Goal: Task Accomplishment & Management: Complete application form

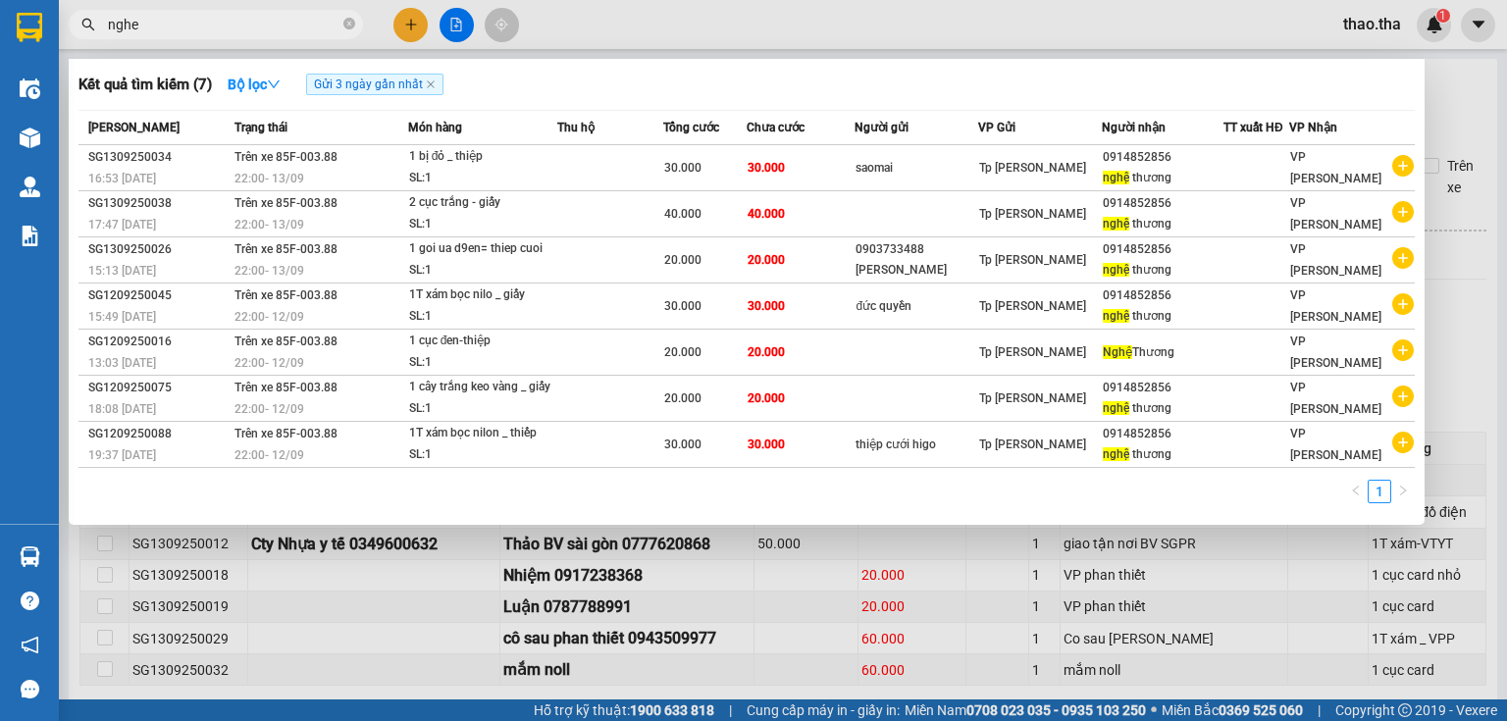
click at [408, 25] on div at bounding box center [753, 360] width 1507 height 721
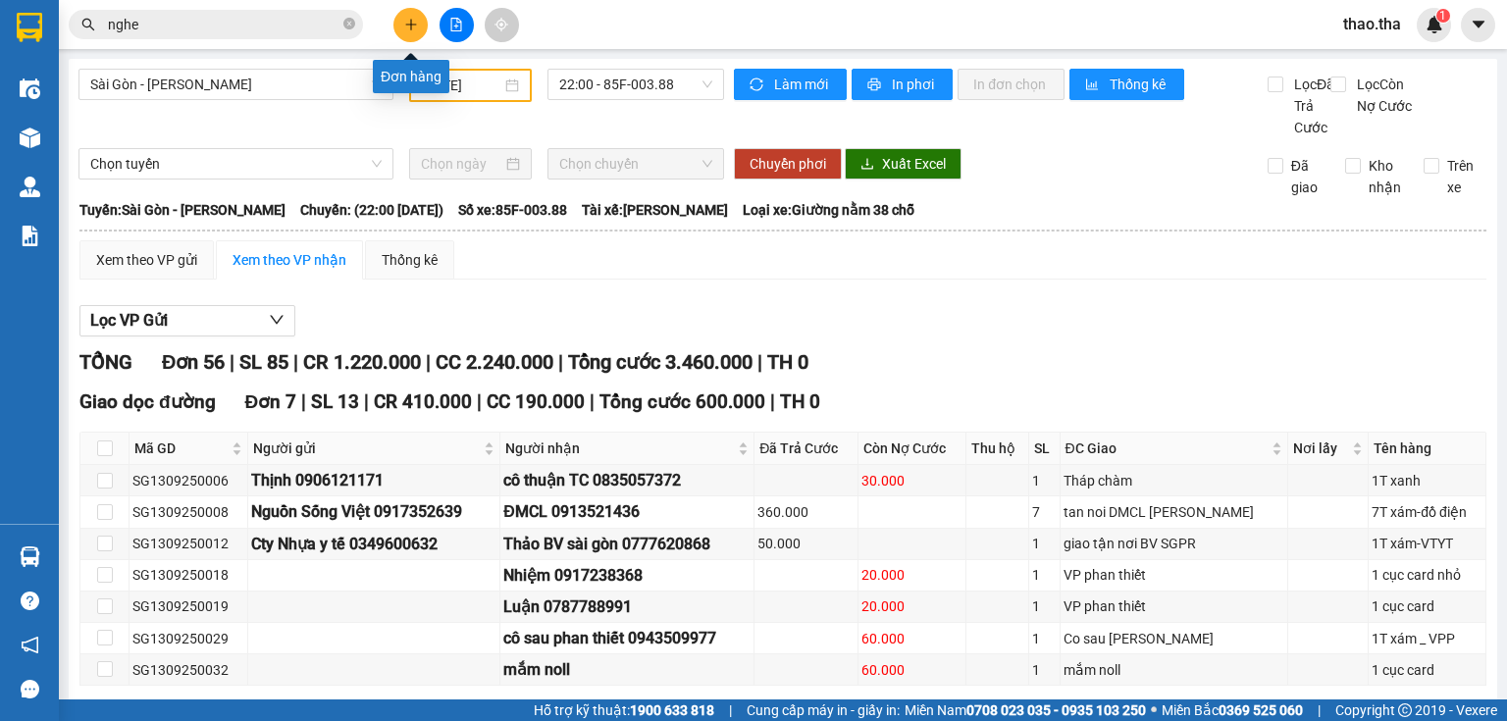
click at [416, 16] on button at bounding box center [410, 25] width 34 height 34
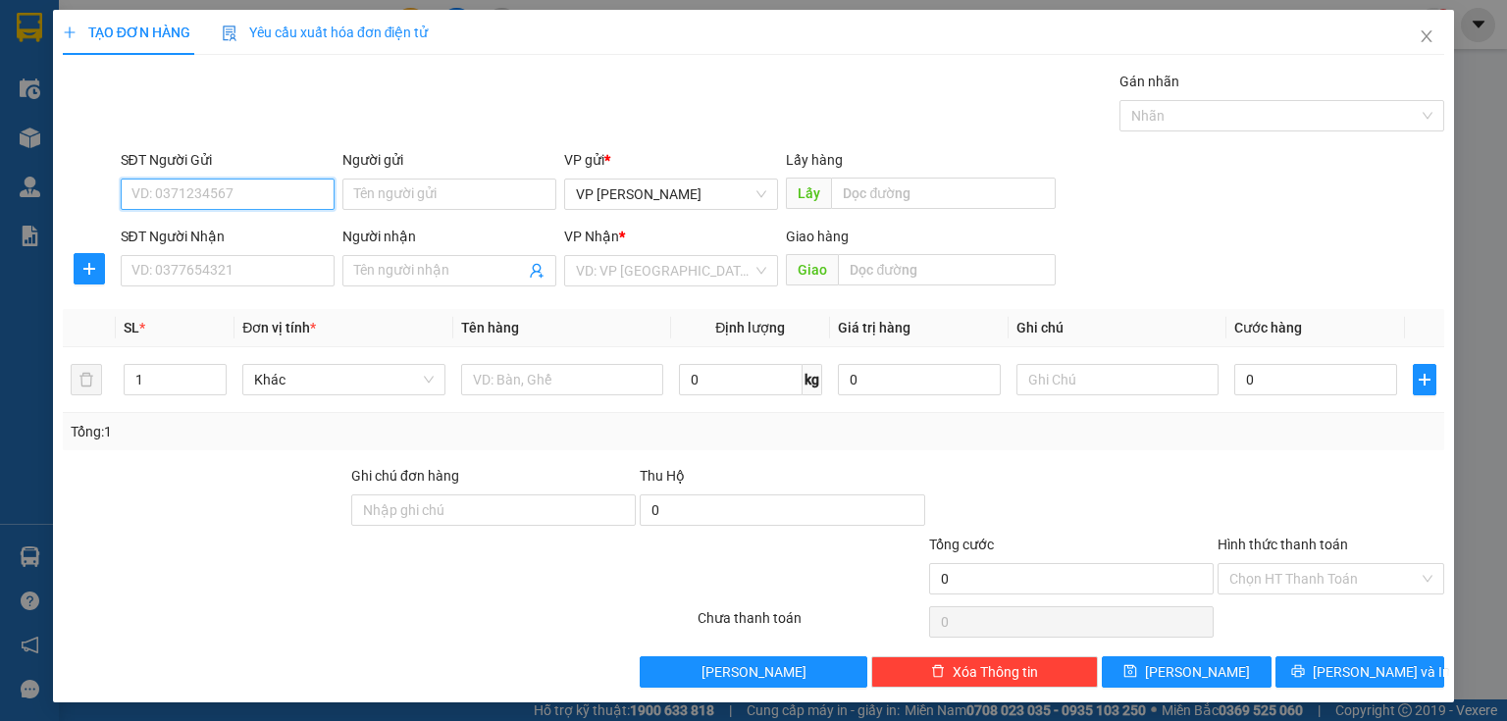
click at [233, 200] on input "SĐT Người Gửi" at bounding box center [228, 194] width 214 height 31
click at [1419, 40] on icon "close" at bounding box center [1427, 36] width 16 height 16
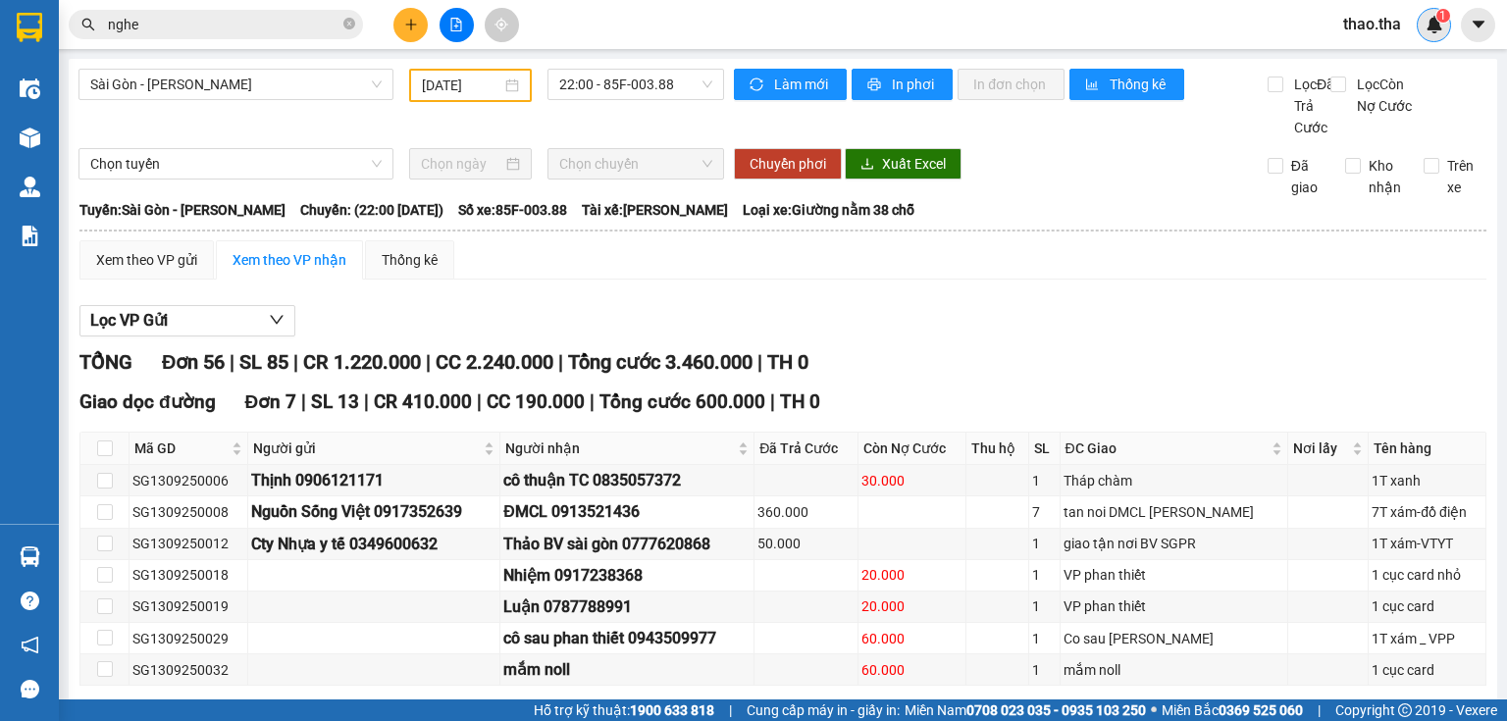
click at [1432, 25] on img at bounding box center [1435, 25] width 18 height 18
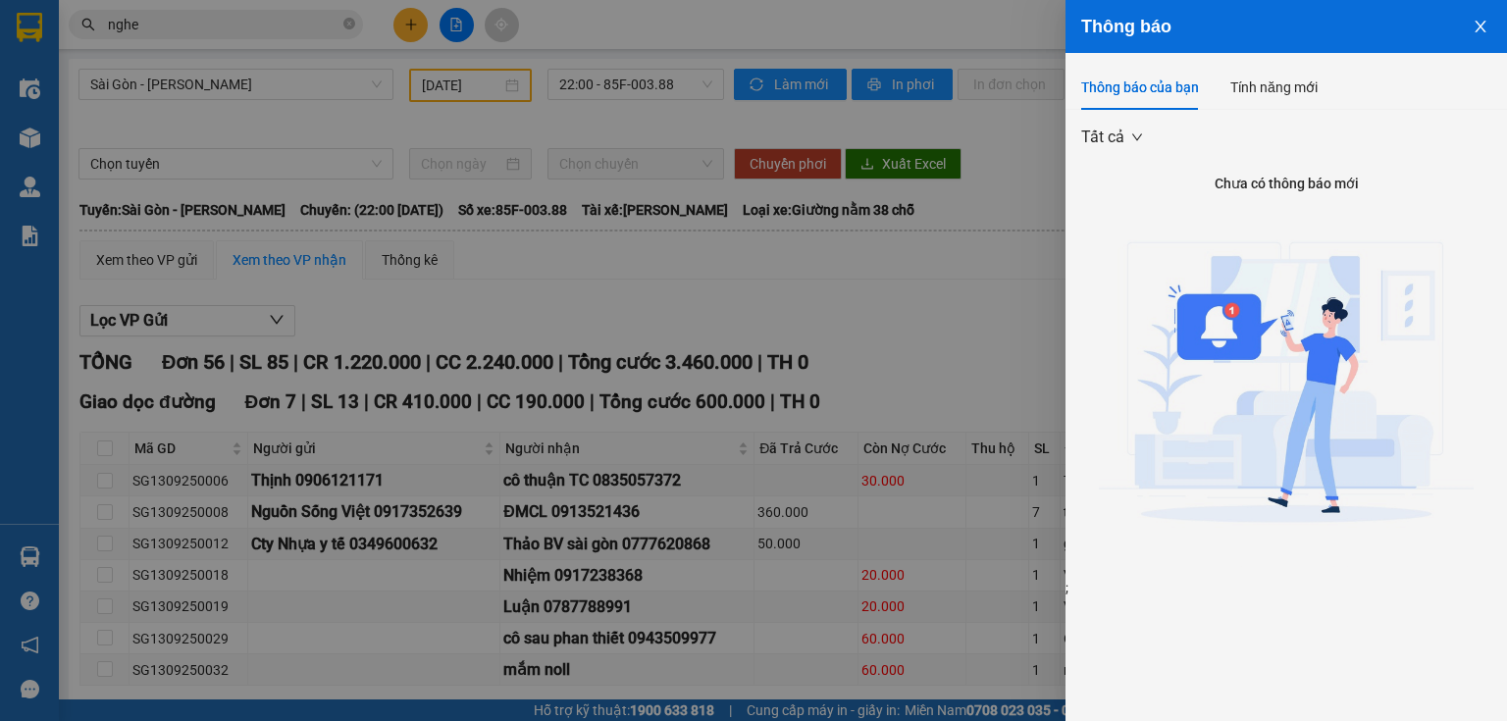
click at [1482, 24] on icon "close" at bounding box center [1481, 27] width 16 height 16
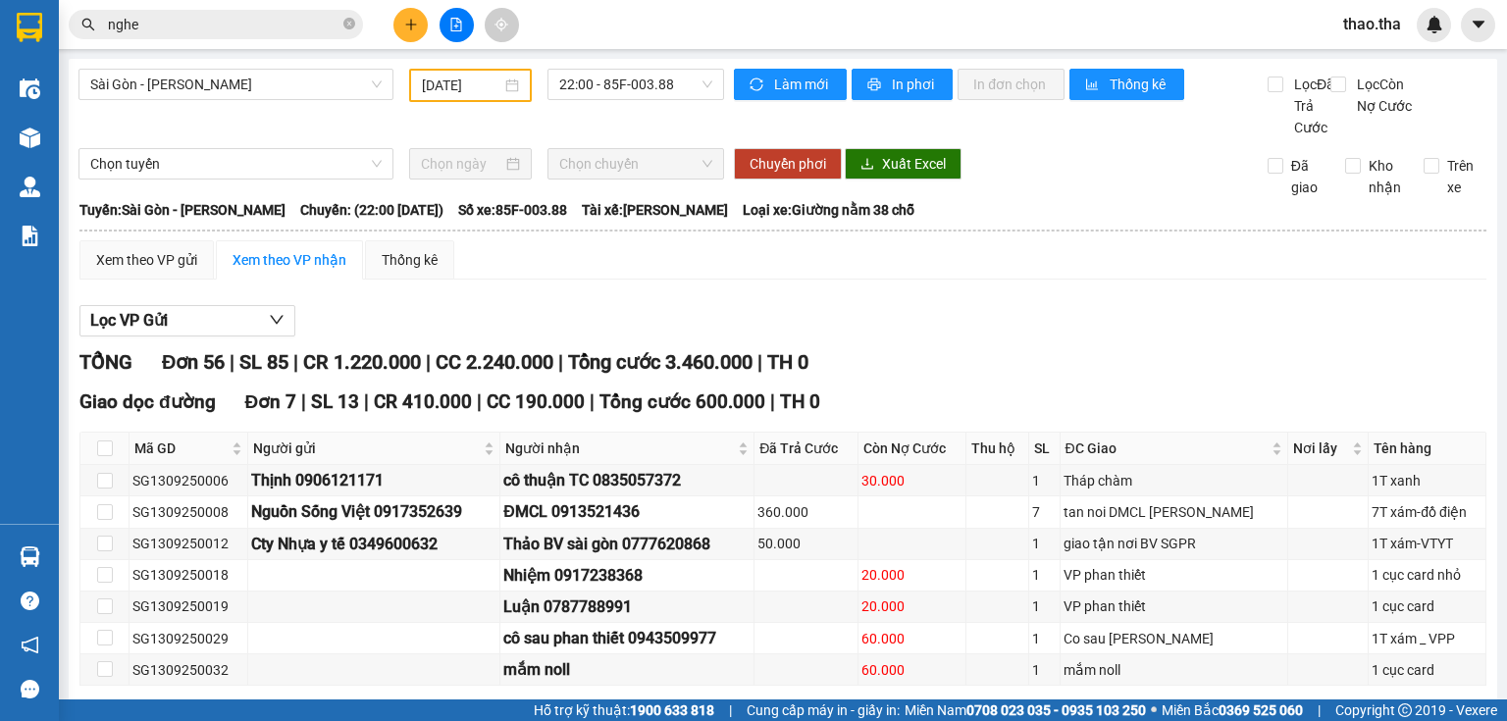
click at [1362, 20] on span "thao.tha" at bounding box center [1371, 24] width 89 height 25
click at [1371, 55] on span "Đăng xuất" at bounding box center [1399, 61] width 82 height 22
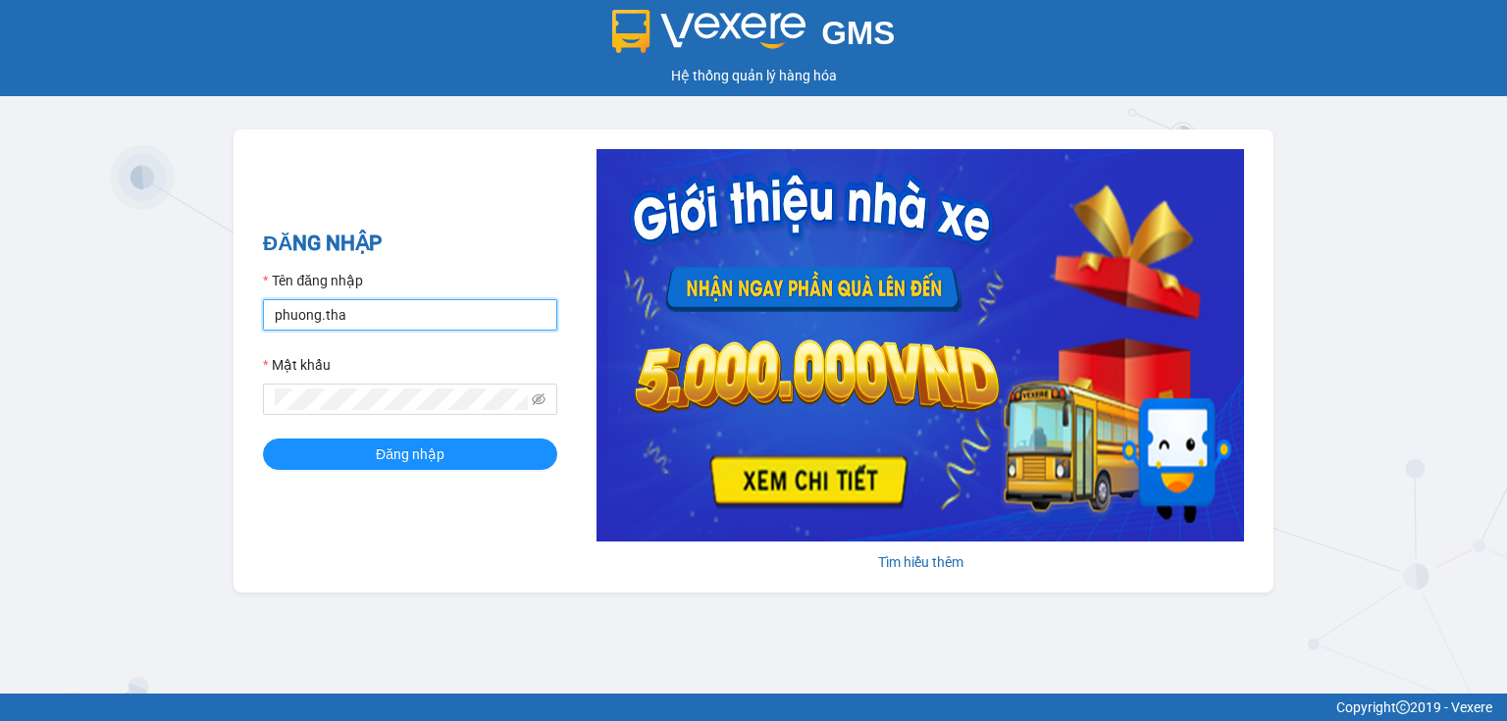
click at [318, 313] on input "phuong.tha" at bounding box center [410, 314] width 294 height 31
click at [320, 310] on input "phuong.tha" at bounding box center [410, 314] width 294 height 31
type input "phuonglien.tha"
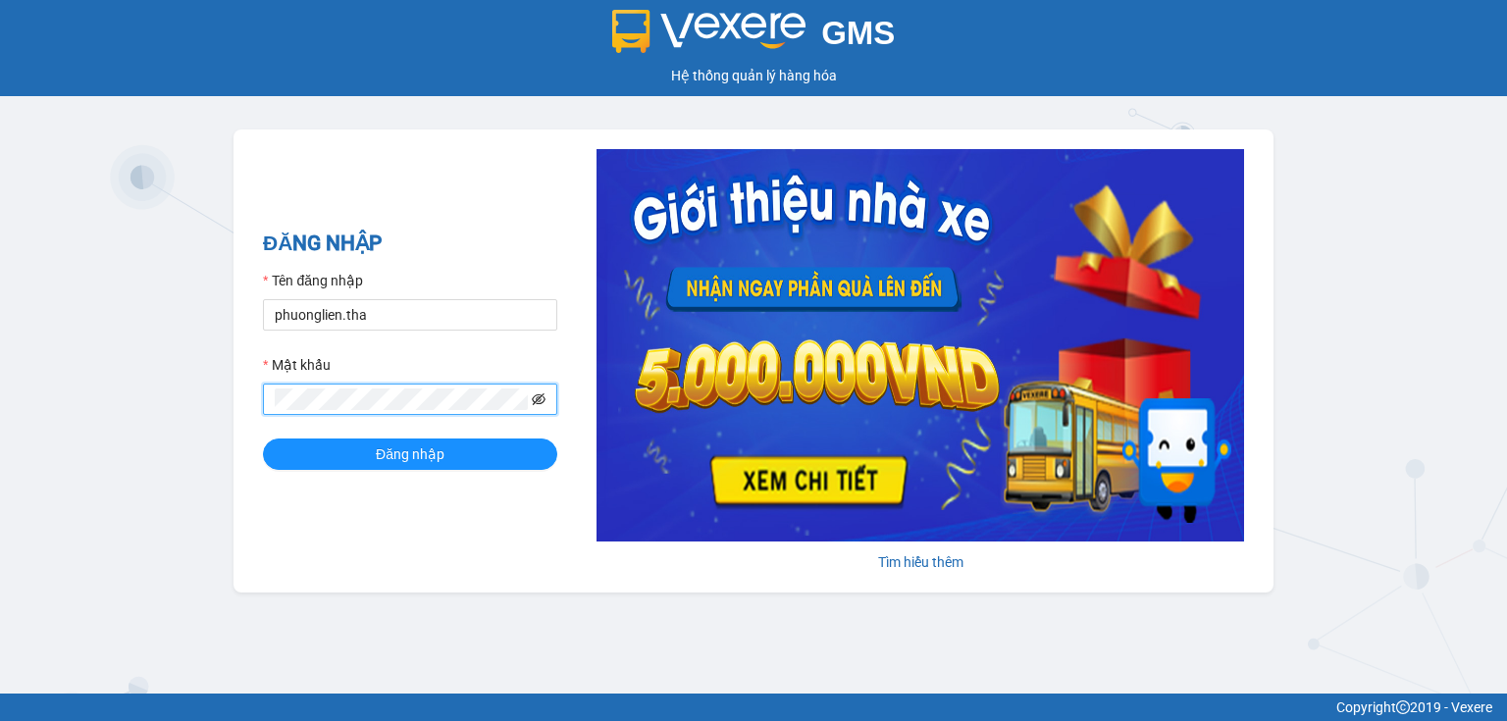
click at [537, 401] on icon "eye-invisible" at bounding box center [539, 399] width 14 height 12
click at [537, 455] on button "Đăng nhập" at bounding box center [410, 454] width 294 height 31
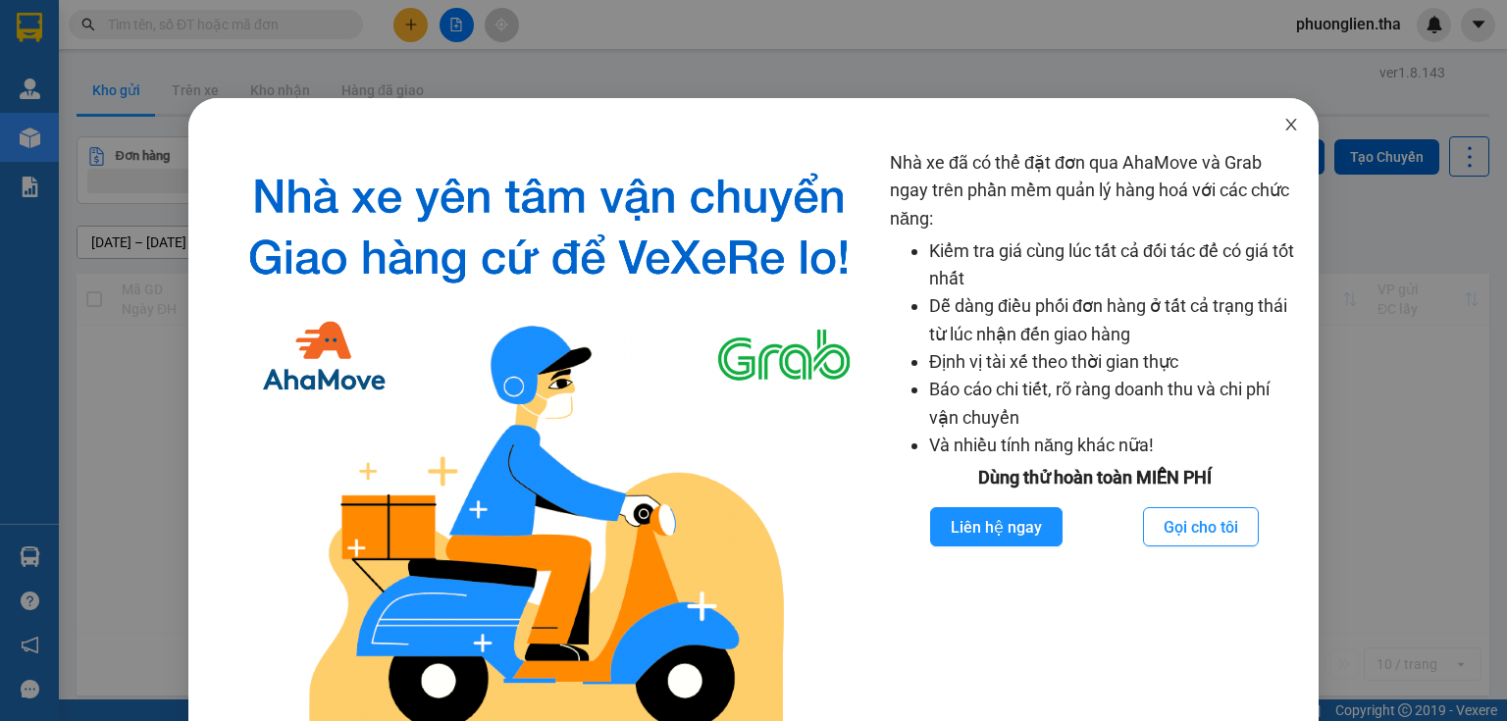
click at [1287, 122] on icon "close" at bounding box center [1291, 125] width 16 height 16
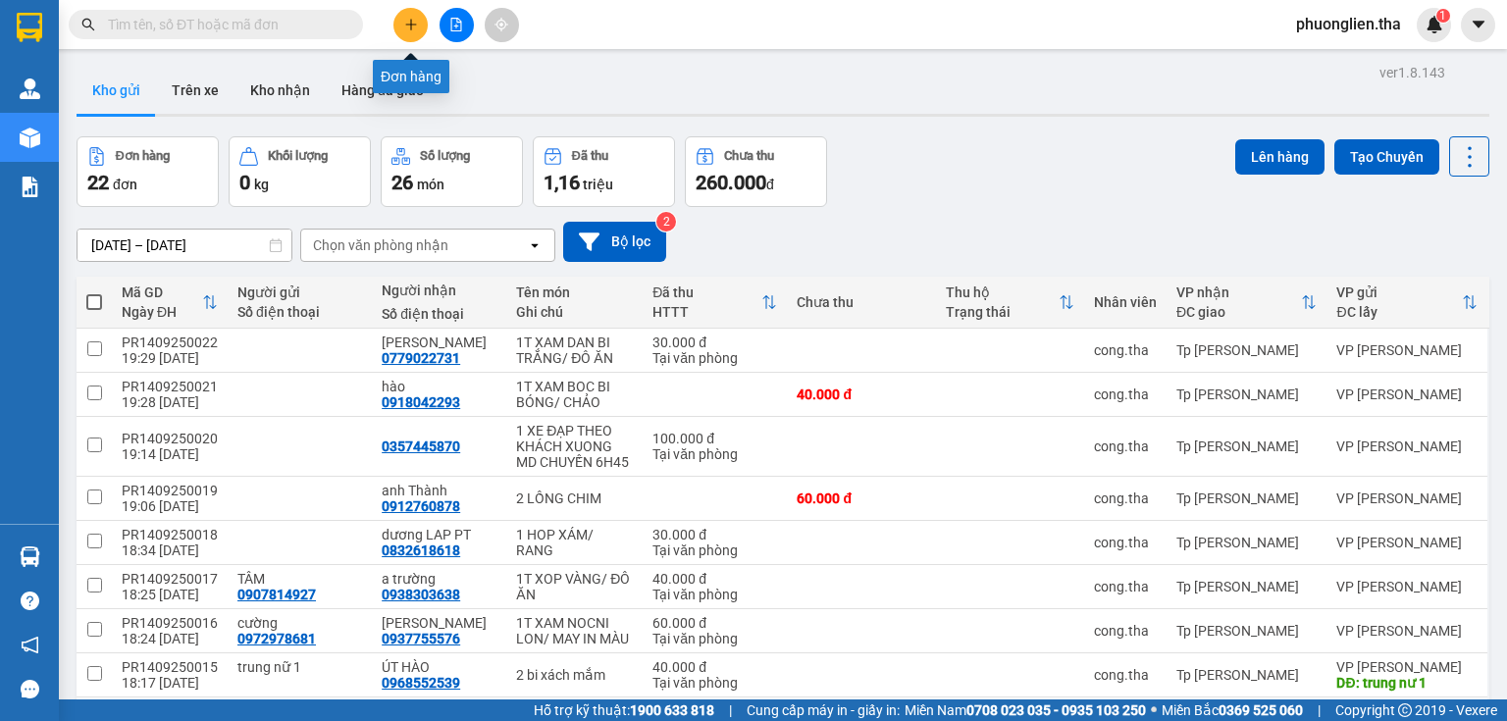
click at [412, 24] on icon "plus" at bounding box center [410, 24] width 11 height 1
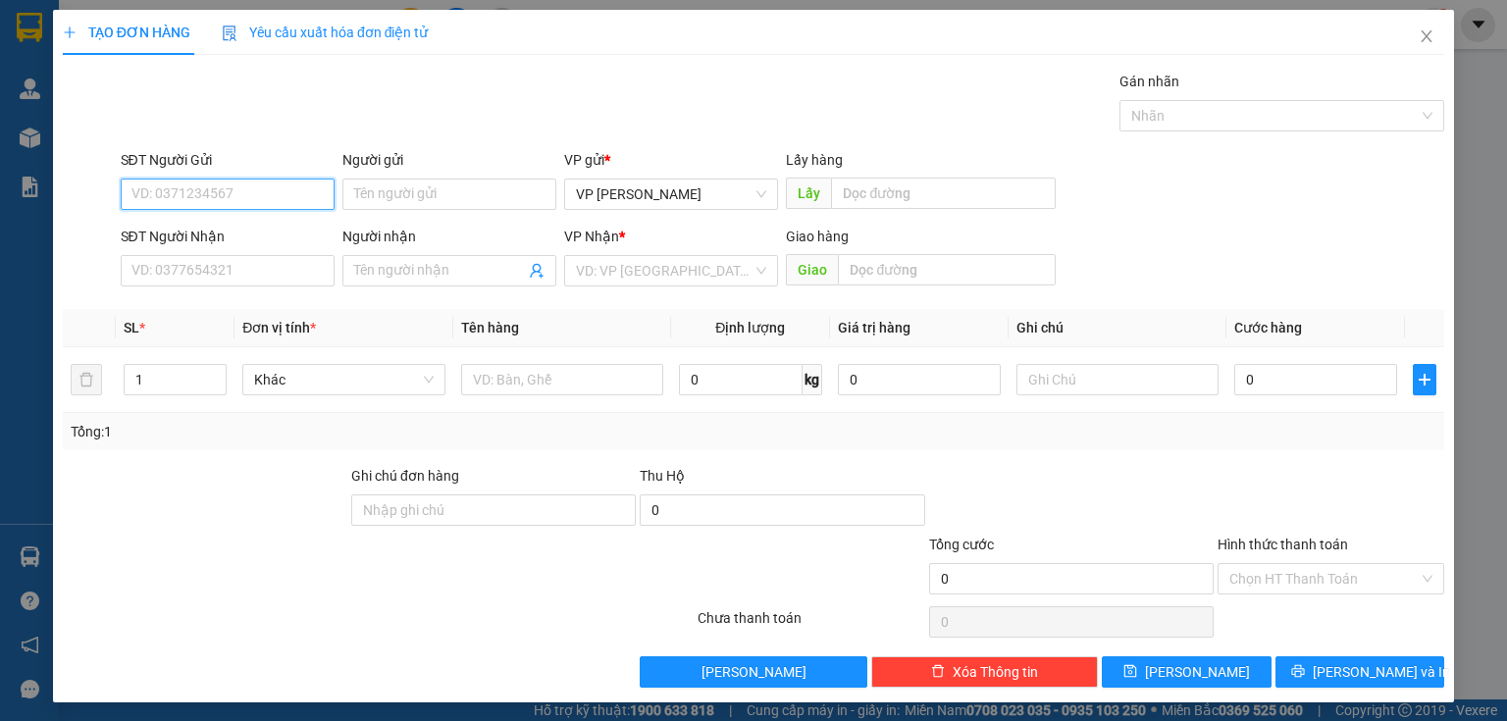
click at [193, 183] on input "SĐT Người Gửi" at bounding box center [228, 194] width 214 height 31
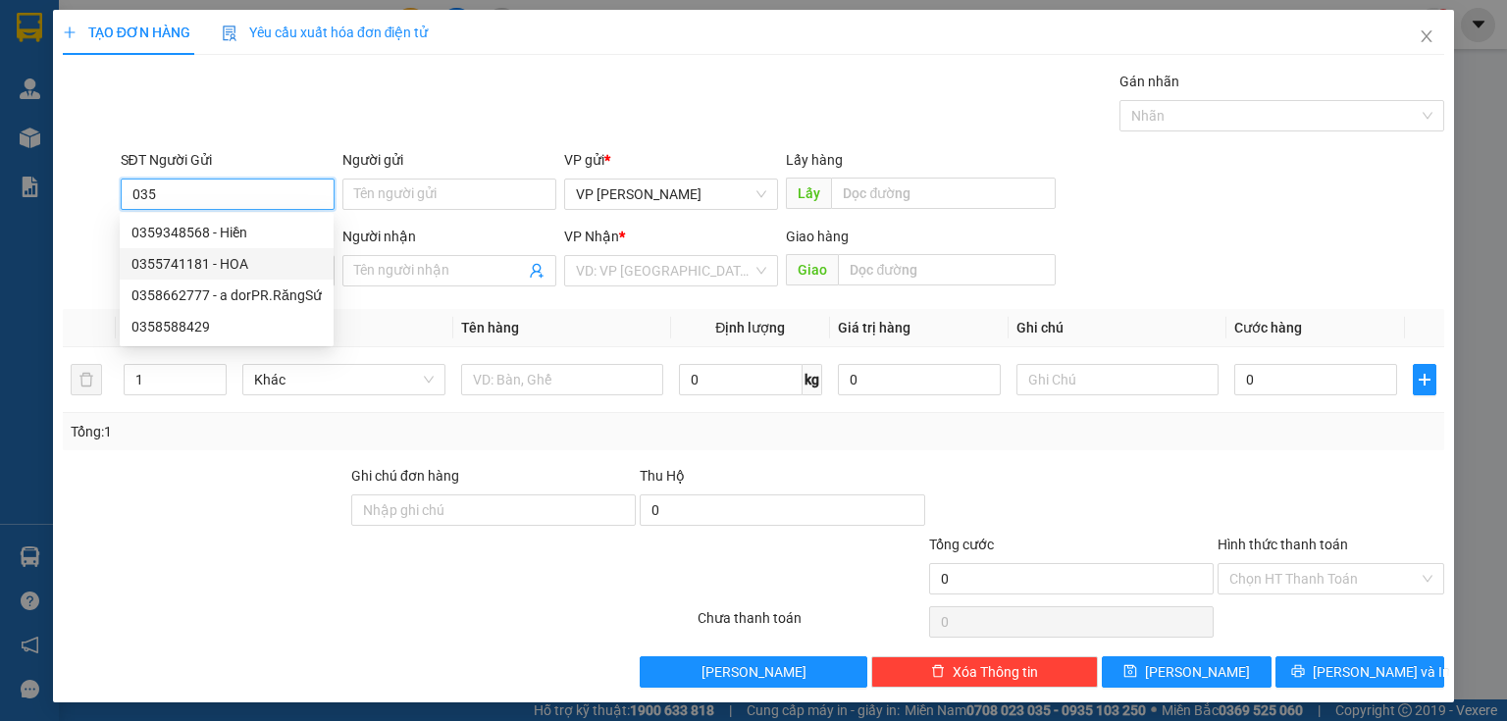
type input "035"
click at [394, 302] on div "Transit Pickup Surcharge Ids Transit Deliver Surcharge Ids Transit Deliver Surc…" at bounding box center [753, 379] width 1381 height 617
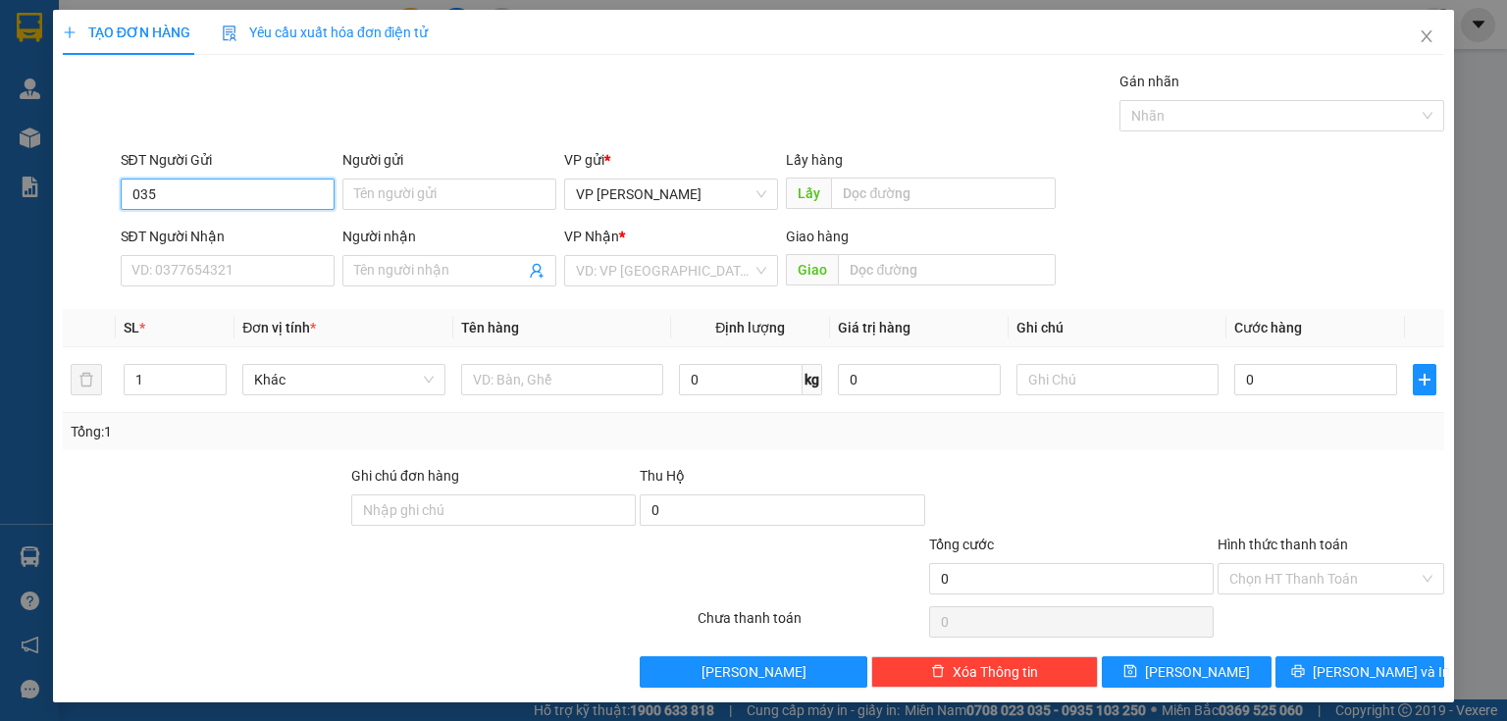
click at [106, 184] on div "SĐT Người Gửi 035 035 Người gửi Tên người gửi VP gửi * VP Phan Rang Lấy hàng Lấy" at bounding box center [753, 183] width 1385 height 69
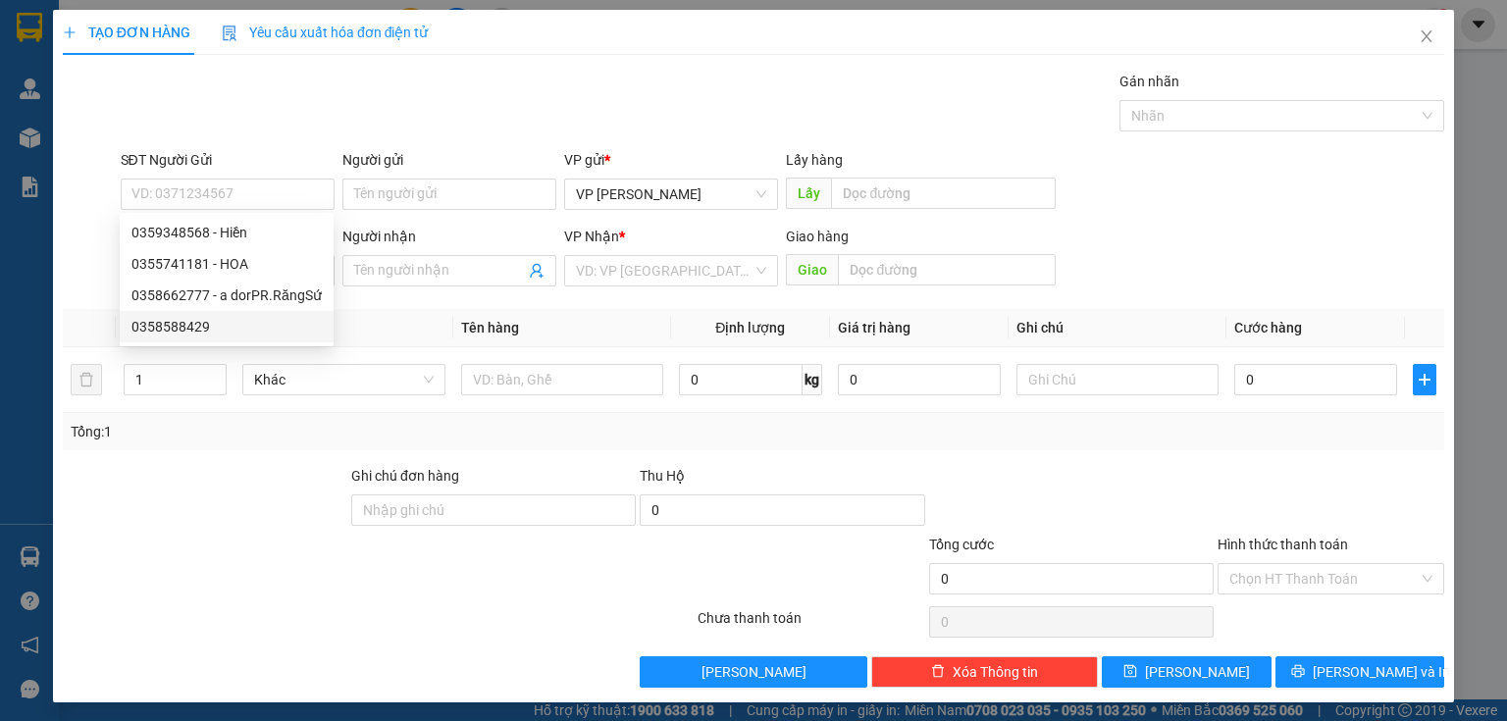
click at [359, 306] on div "Transit Pickup Surcharge Ids Transit Deliver Surcharge Ids Transit Deliver Surc…" at bounding box center [753, 379] width 1381 height 617
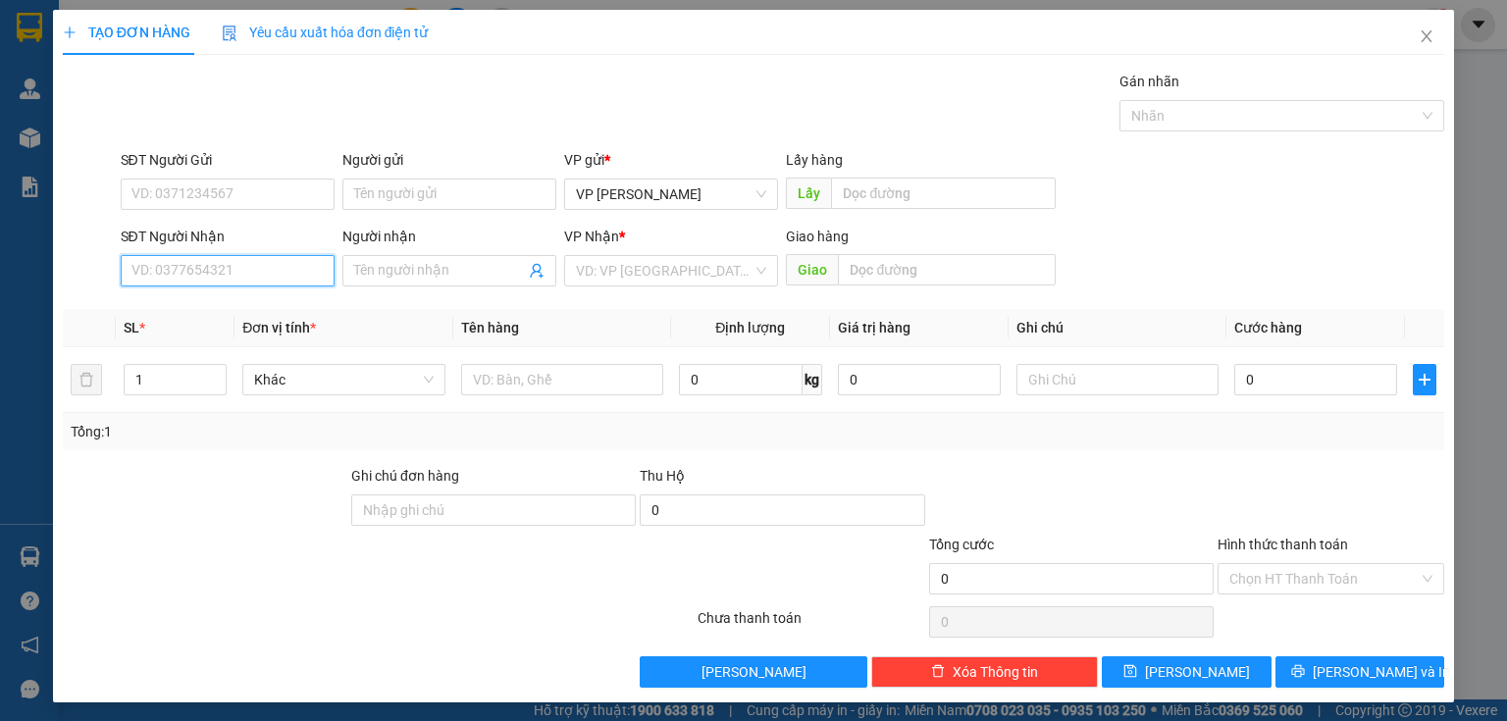
click at [149, 275] on input "SĐT Người Nhận" at bounding box center [228, 270] width 214 height 31
type input "0357015637"
click at [177, 302] on div "0357015637 - ĐĂNG" at bounding box center [225, 309] width 188 height 22
type input "ĐĂNG"
type input "0357015637"
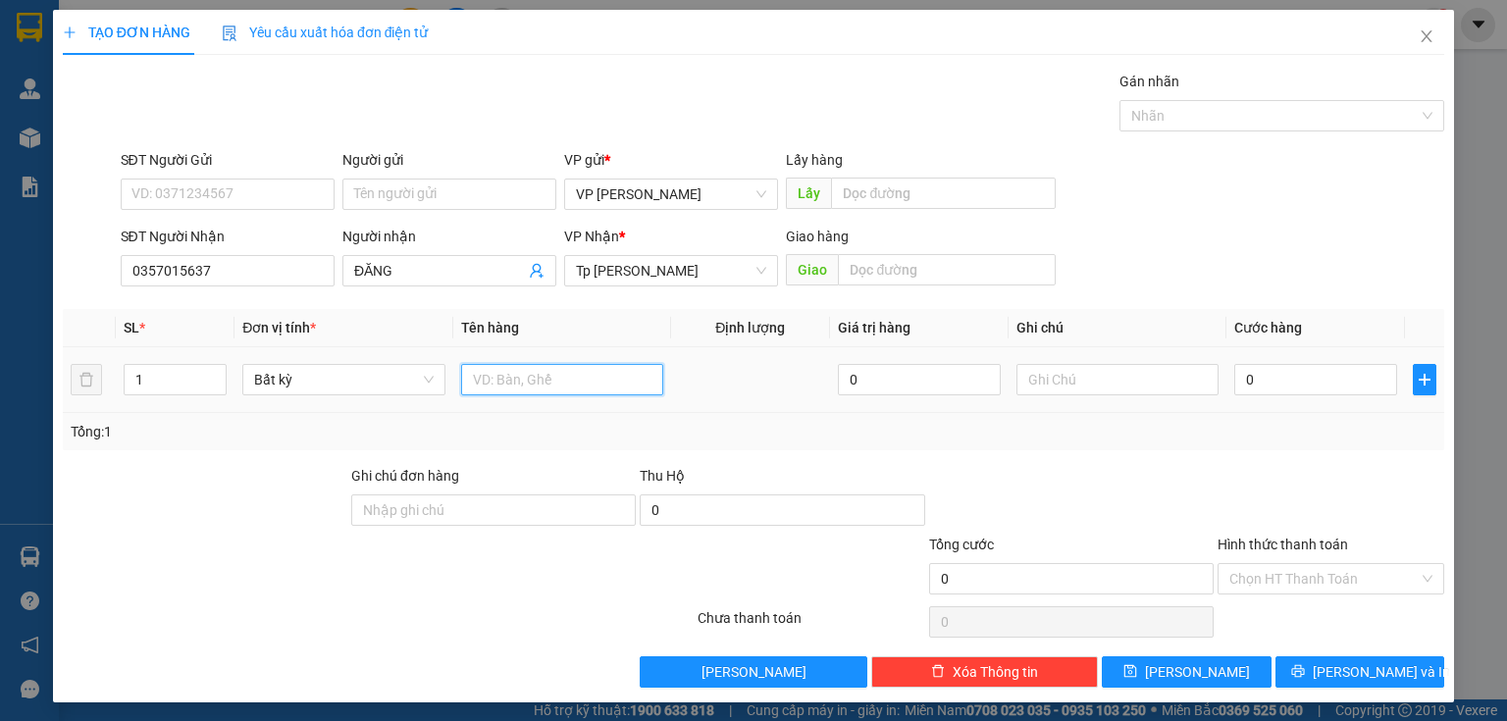
click at [518, 379] on input "text" at bounding box center [562, 379] width 202 height 31
type input "1T xám cá"
click at [1326, 387] on input "0" at bounding box center [1315, 379] width 163 height 31
type input "3"
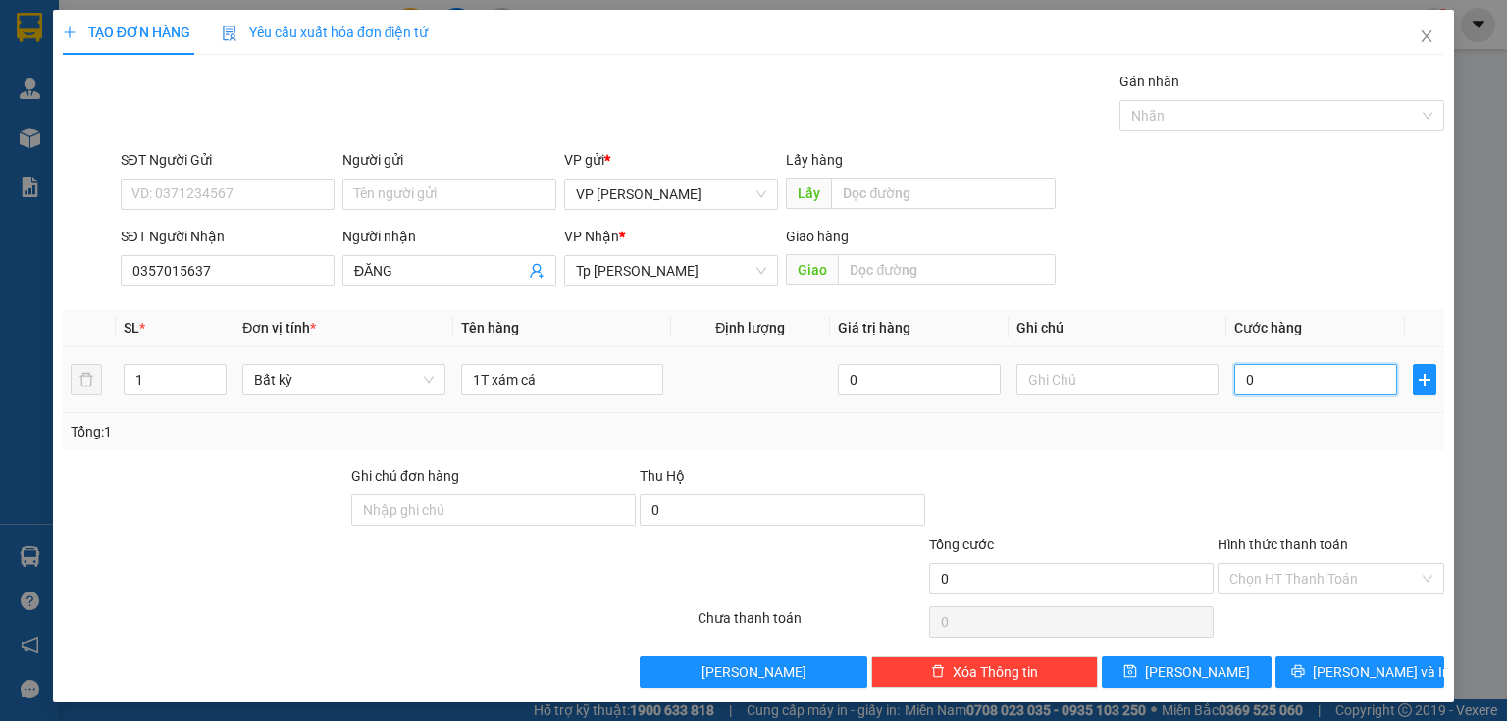
type input "3"
type input "30"
type input "30.000"
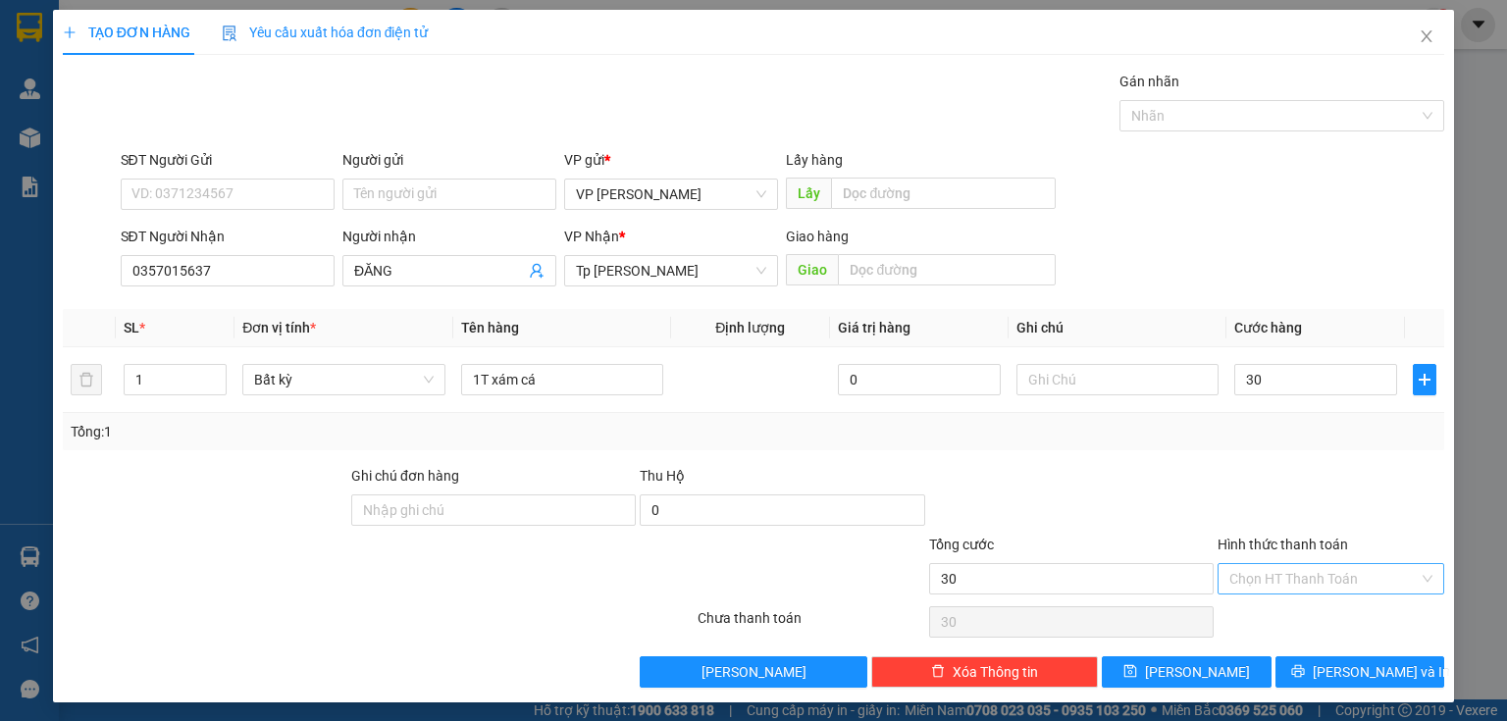
type input "30.000"
drag, startPoint x: 1341, startPoint y: 576, endPoint x: 1446, endPoint y: 573, distance: 105.0
click at [1348, 573] on input "Hình thức thanh toán" at bounding box center [1323, 578] width 189 height 29
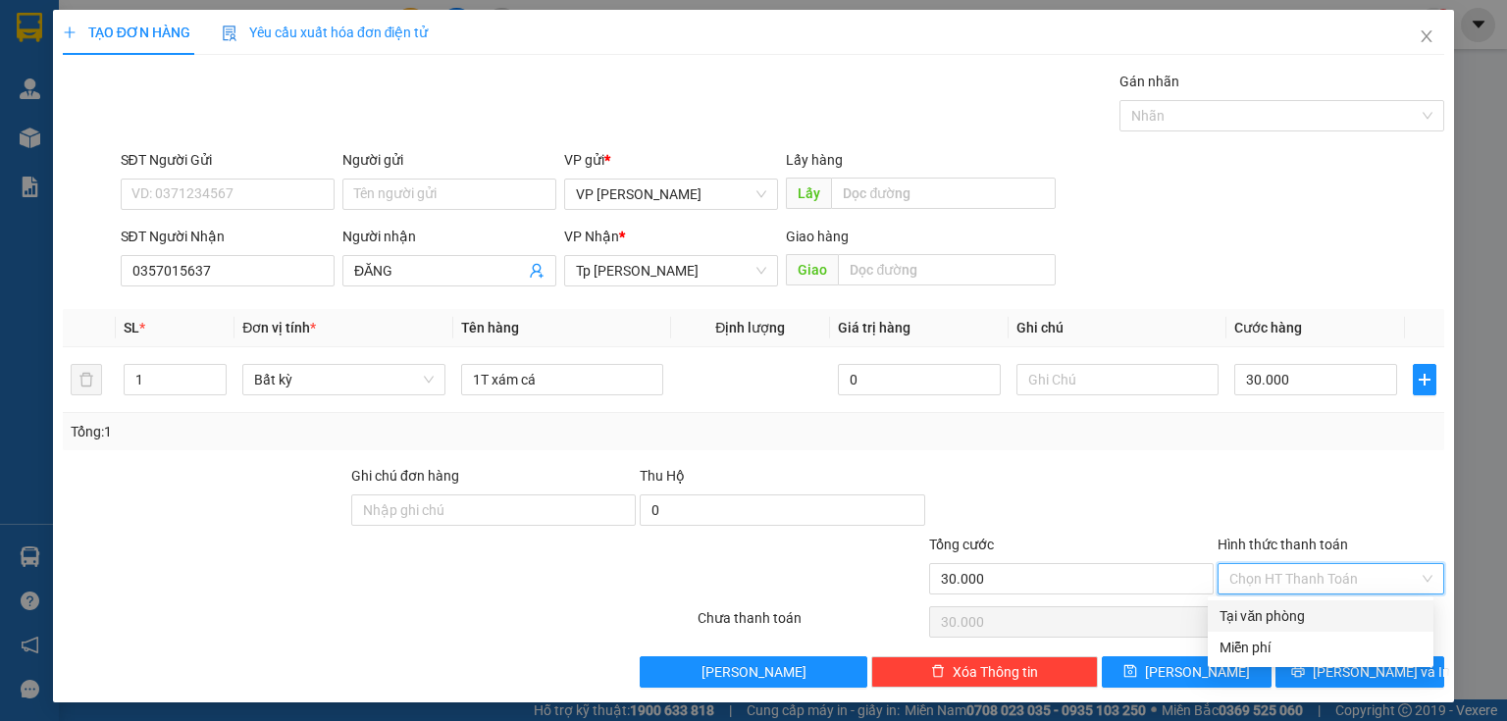
click at [1264, 616] on div "Tại văn phòng" at bounding box center [1321, 616] width 202 height 22
type input "0"
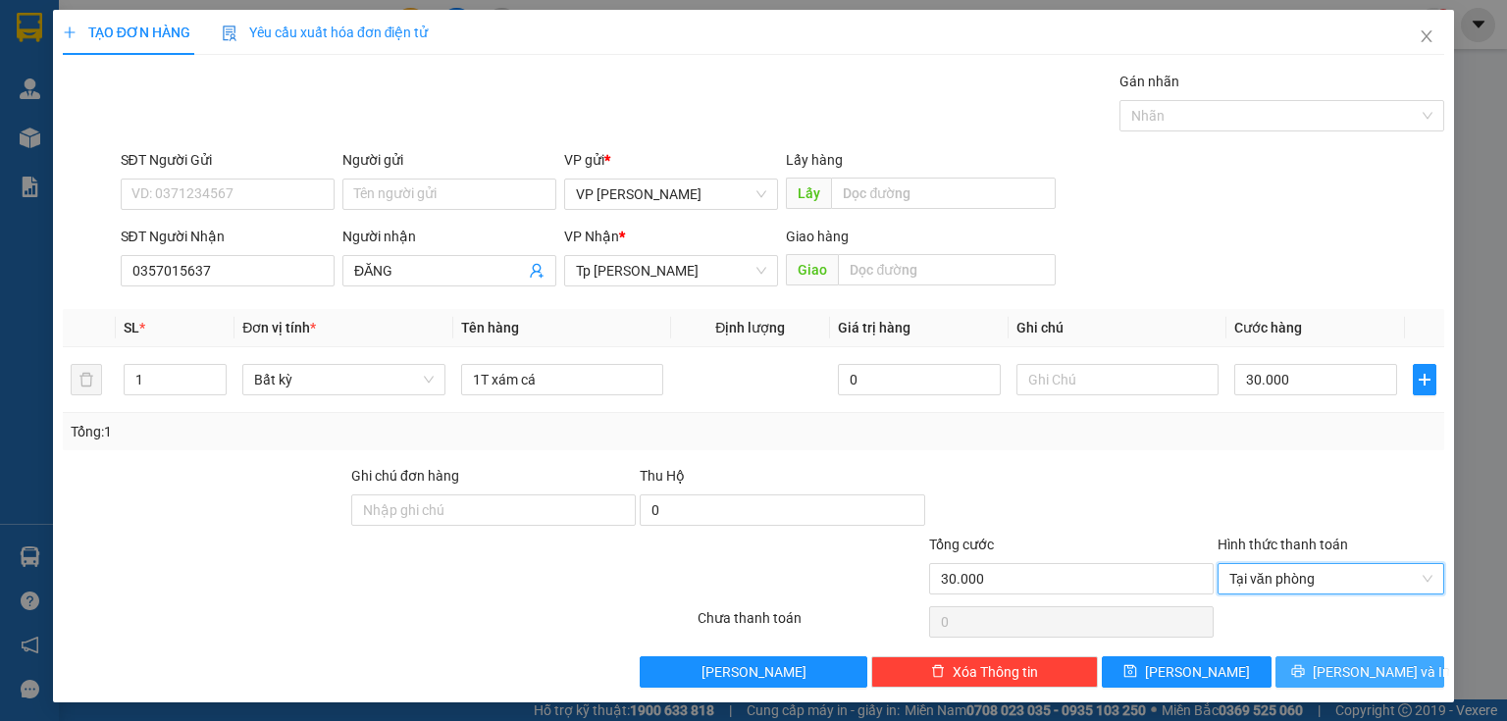
click at [1334, 669] on span "[PERSON_NAME] và In" at bounding box center [1381, 672] width 137 height 22
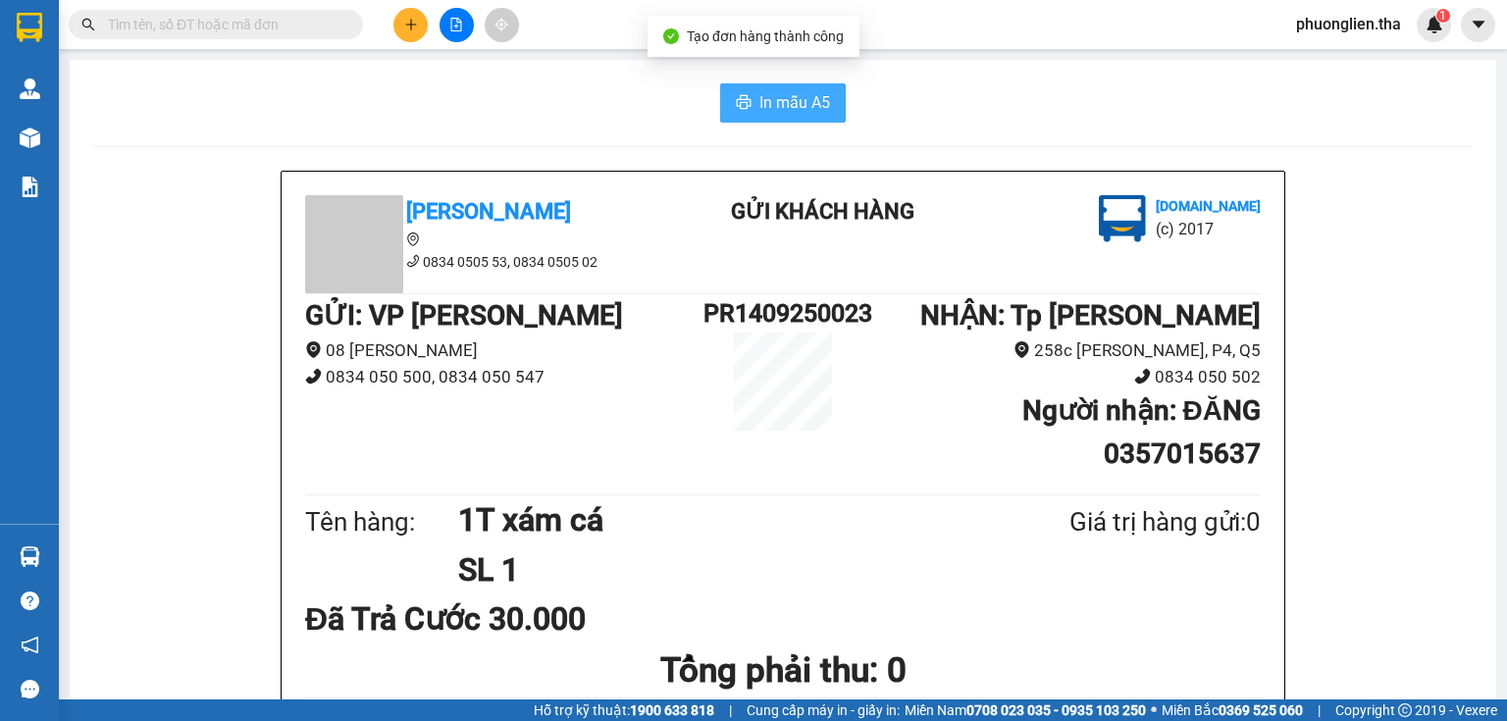
drag, startPoint x: 773, startPoint y: 98, endPoint x: 919, endPoint y: 286, distance: 238.5
click at [774, 98] on span "In mẫu A5" at bounding box center [794, 102] width 71 height 25
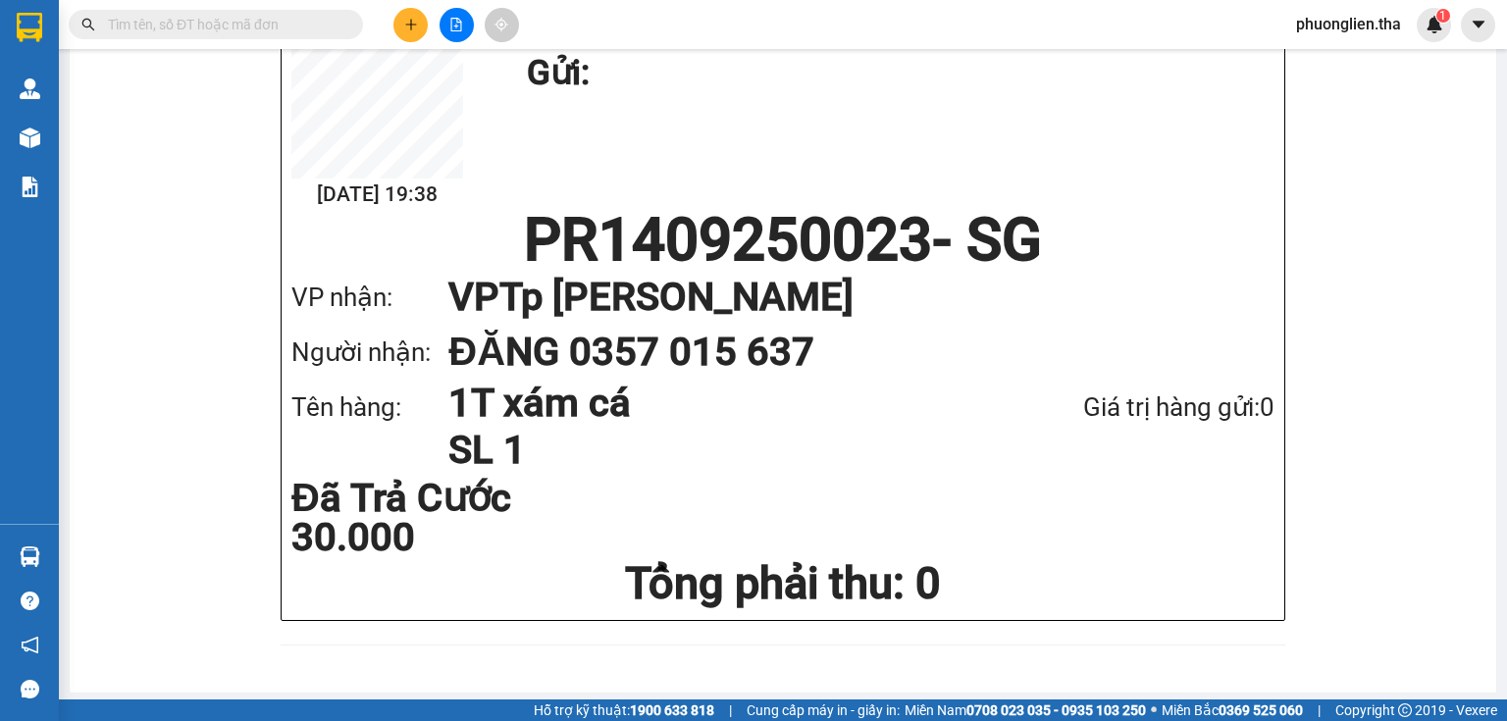
scroll to position [1055, 0]
click at [411, 26] on icon "plus" at bounding box center [410, 24] width 1 height 11
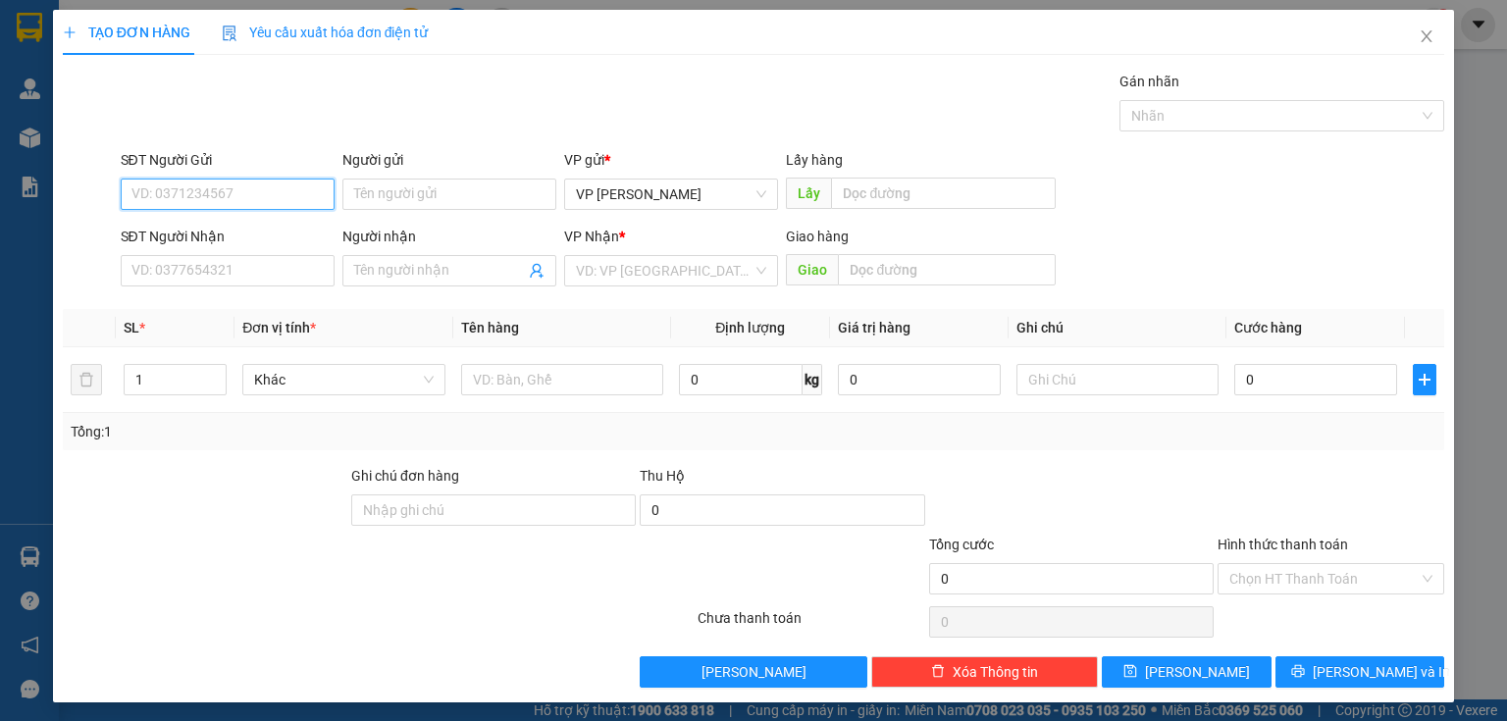
click at [212, 182] on input "SĐT Người Gửi" at bounding box center [228, 194] width 214 height 31
type input "0918042293"
click at [258, 262] on input "SĐT Người Nhận" at bounding box center [228, 270] width 214 height 31
drag, startPoint x: 210, startPoint y: 193, endPoint x: 129, endPoint y: 200, distance: 81.7
click at [129, 200] on input "0918042293" at bounding box center [228, 194] width 214 height 31
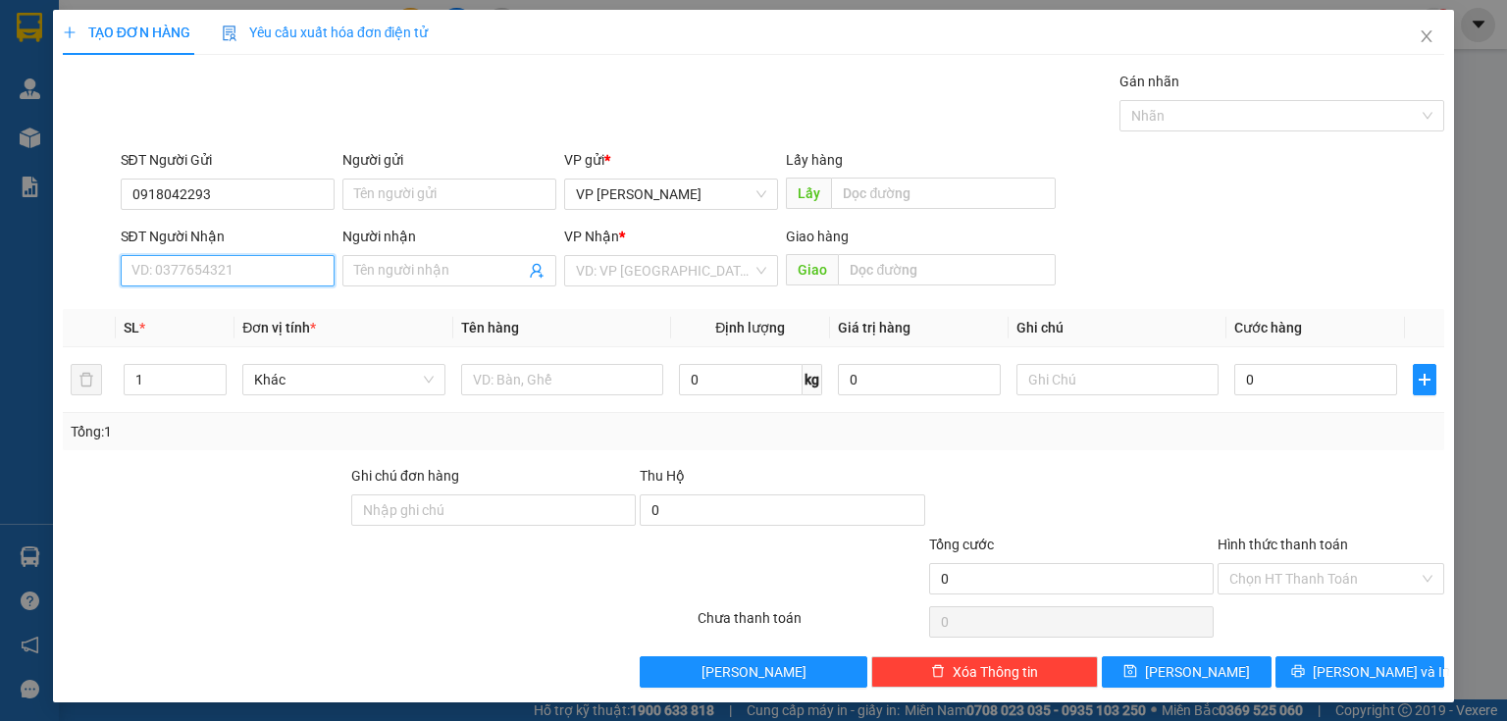
click at [162, 271] on input "SĐT Người Nhận" at bounding box center [228, 270] width 214 height 31
paste input "0918042293"
type input "0918042293"
click at [242, 308] on div "0918042293 - hào" at bounding box center [225, 309] width 188 height 22
type input "hào"
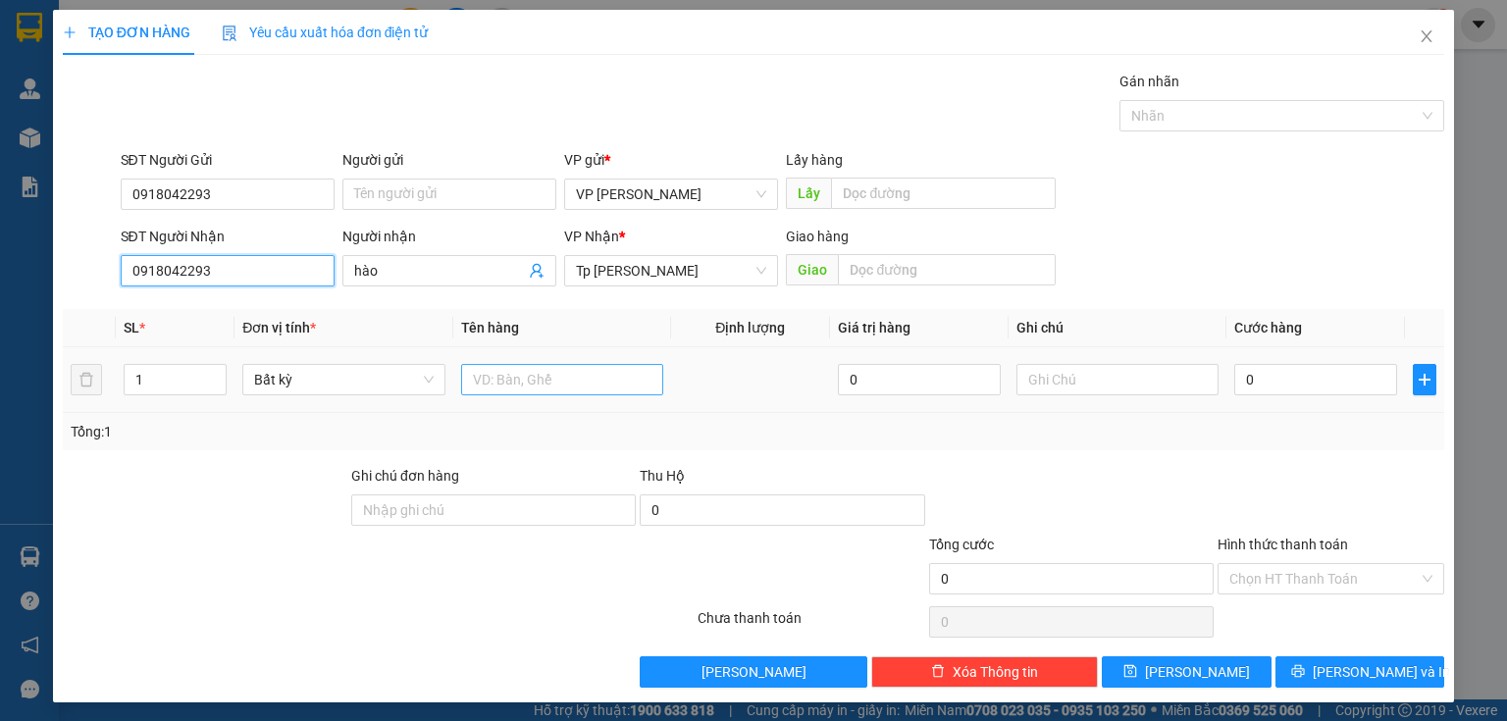
type input "0918042293"
click at [526, 377] on input "text" at bounding box center [562, 379] width 202 height 31
type input "2"
click at [216, 372] on icon "up" at bounding box center [216, 375] width 7 height 7
click at [546, 369] on input "text" at bounding box center [562, 379] width 202 height 31
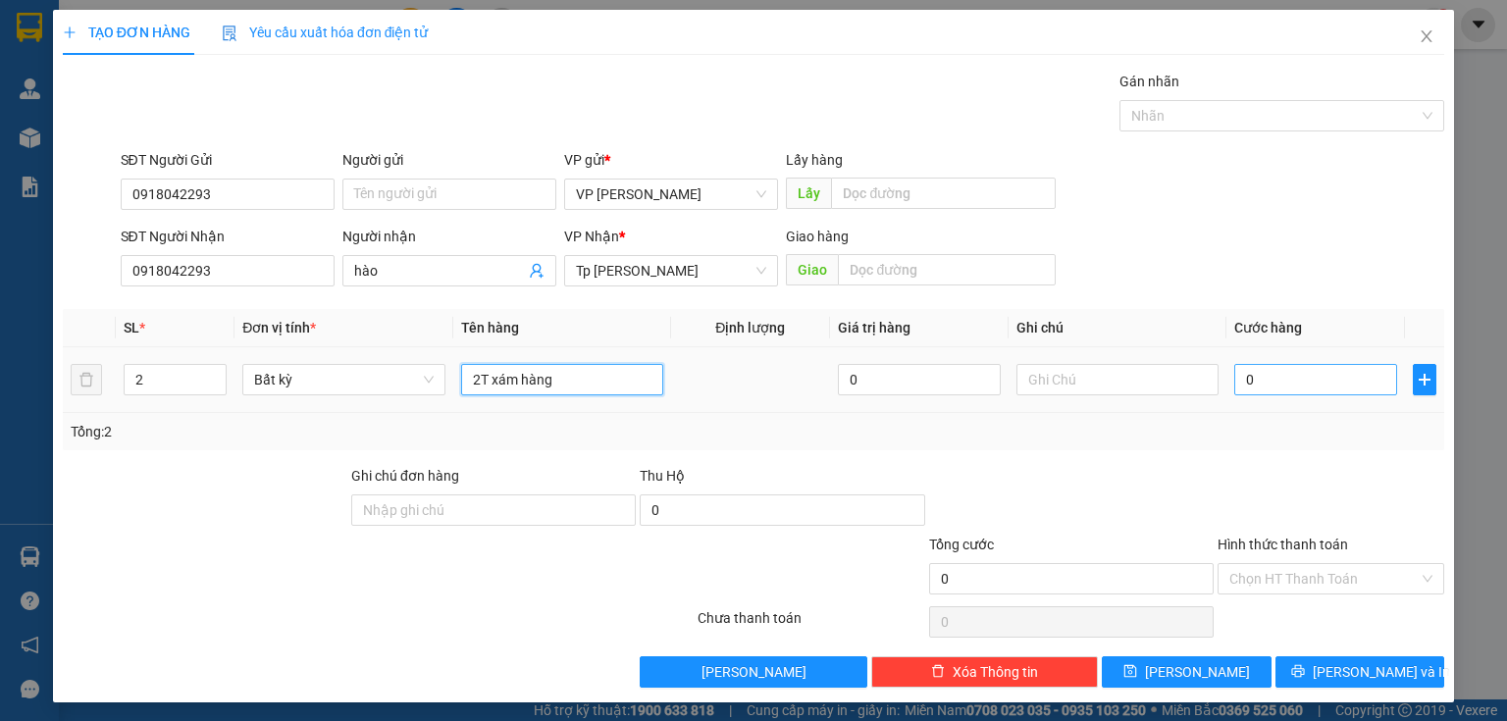
type input "2T xám hàng"
click at [1345, 386] on input "0" at bounding box center [1315, 379] width 163 height 31
type input "8"
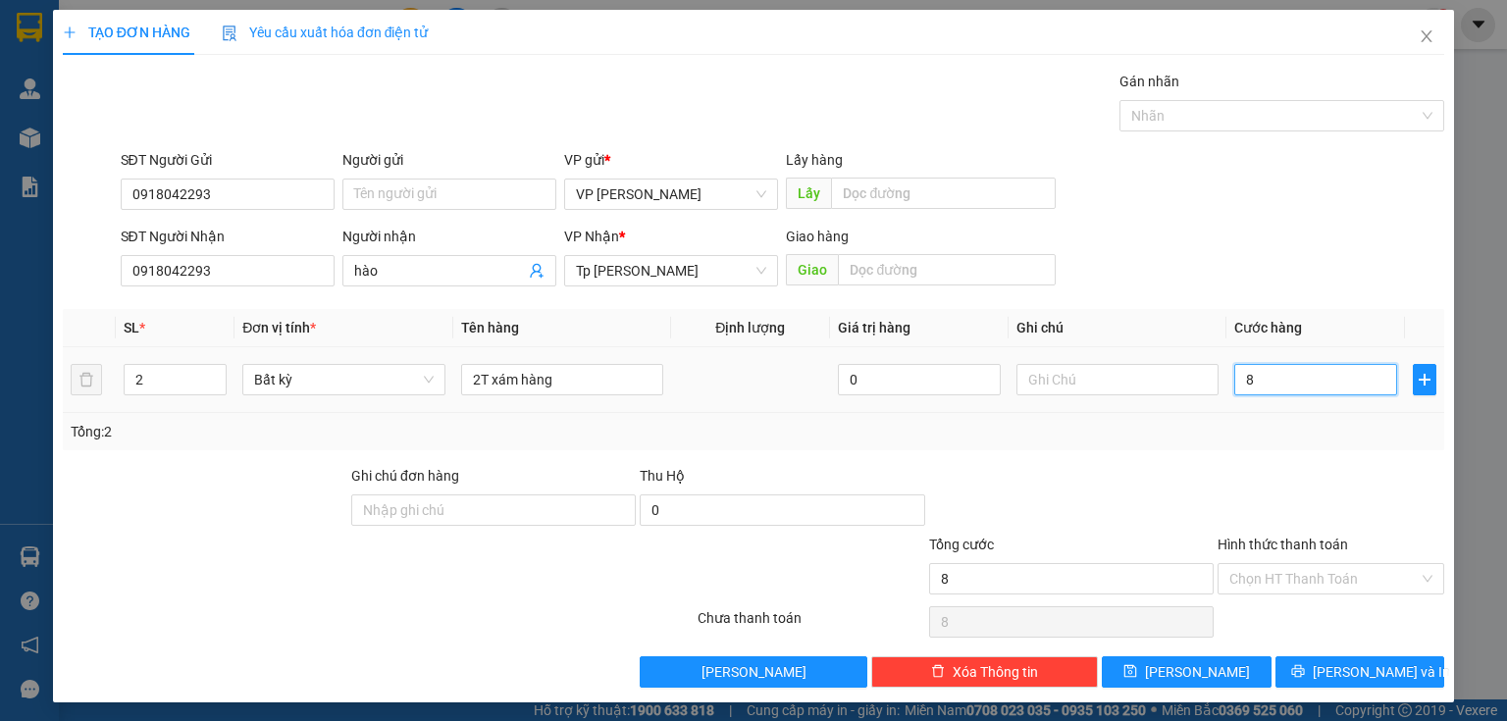
type input "80"
click at [1421, 577] on div "Chọn HT Thanh Toán" at bounding box center [1331, 578] width 227 height 31
type input "80.000"
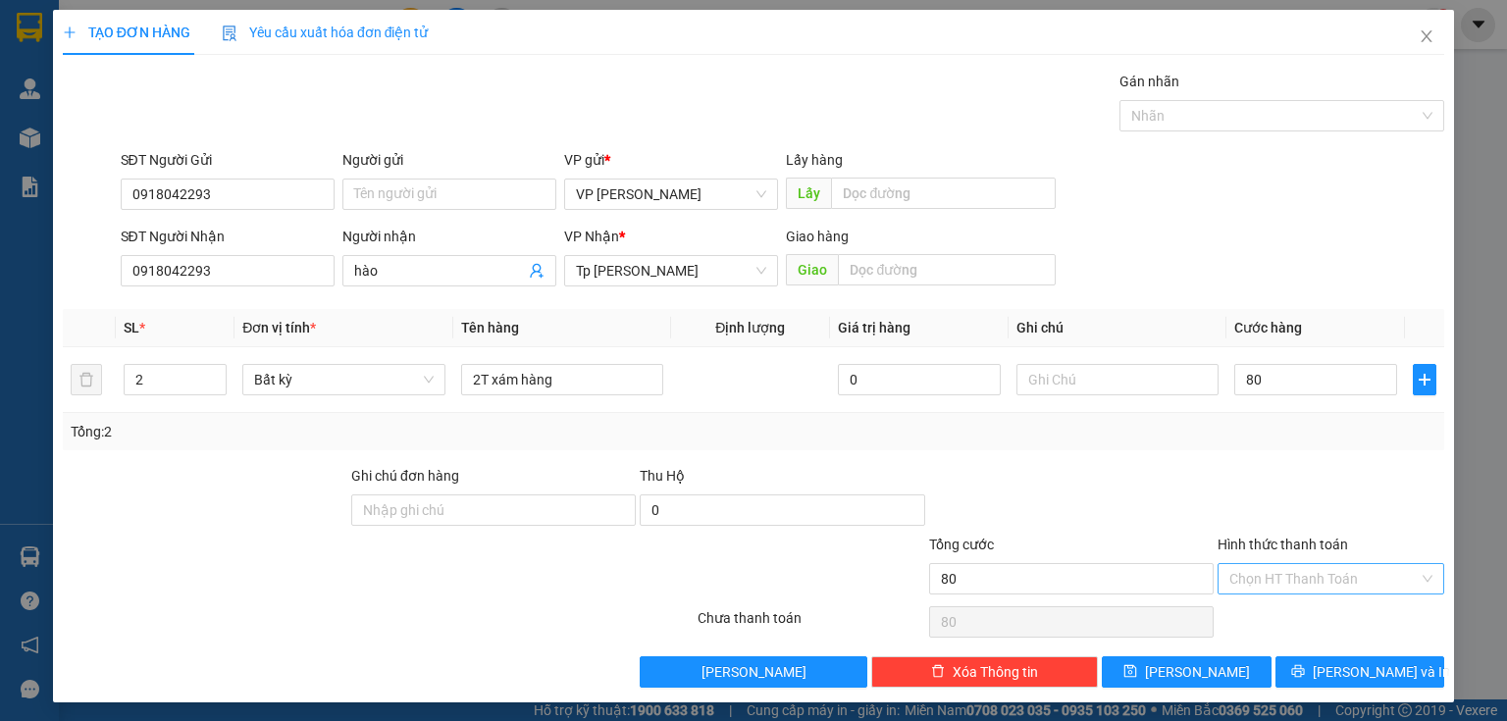
type input "80.000"
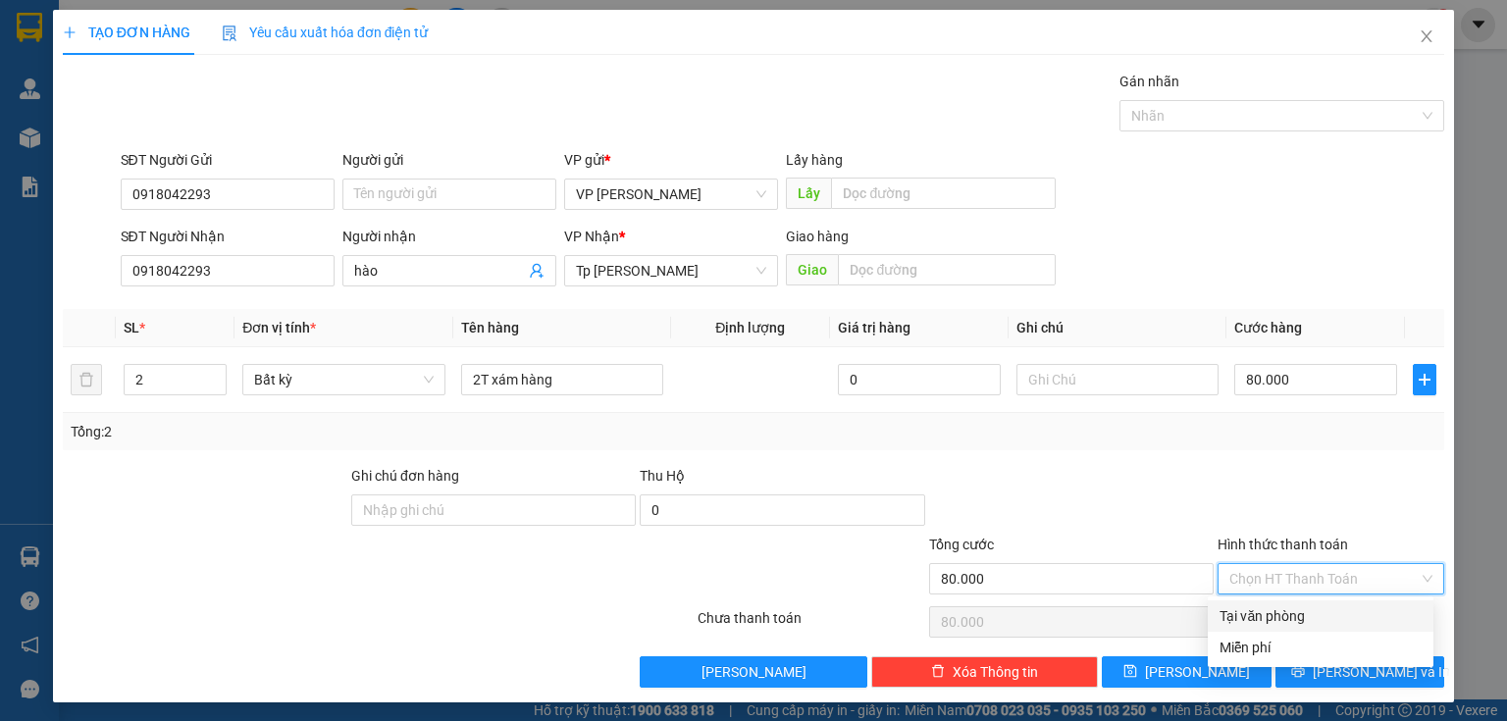
click at [1250, 617] on div "Tại văn phòng" at bounding box center [1321, 616] width 202 height 22
type input "0"
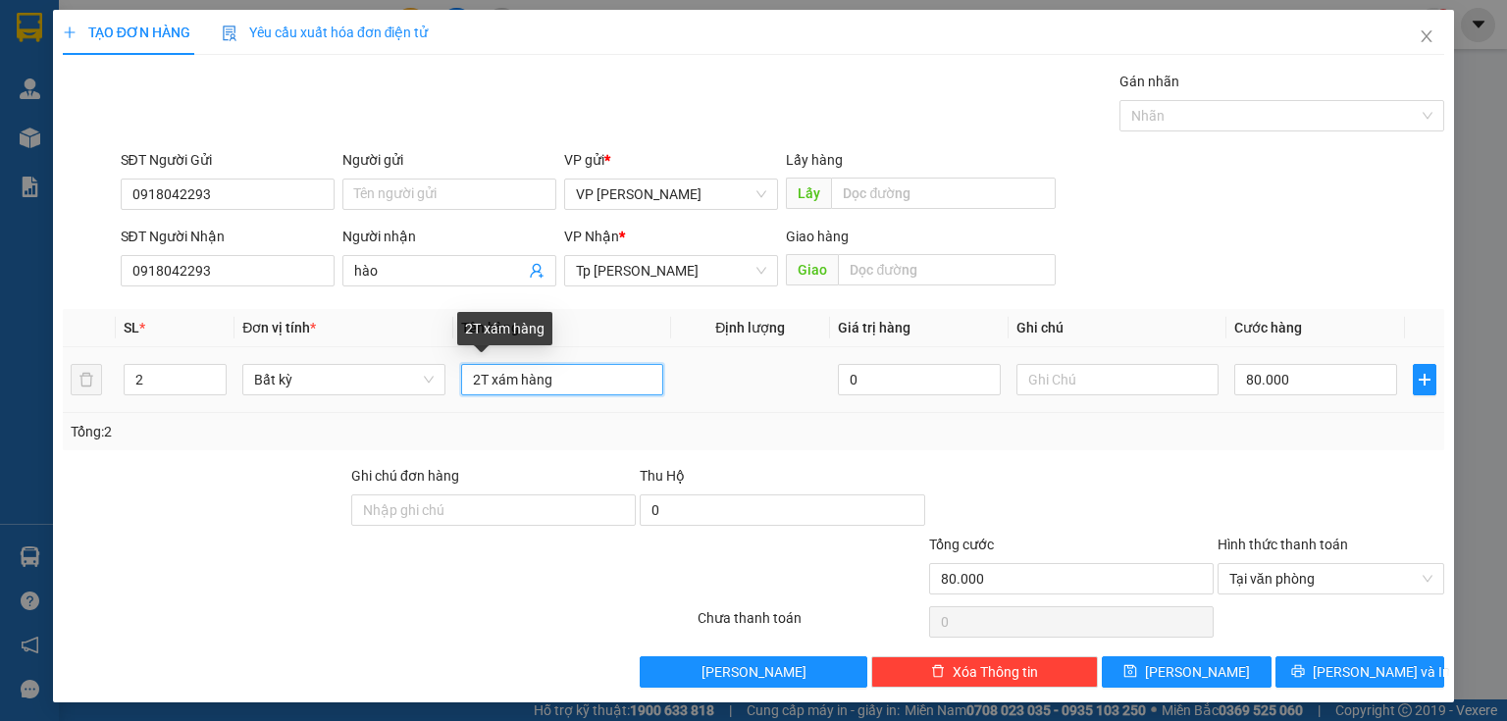
click at [586, 378] on input "2T xám hàng" at bounding box center [562, 379] width 202 height 31
drag, startPoint x: 580, startPoint y: 377, endPoint x: 517, endPoint y: 385, distance: 63.3
click at [517, 385] on input "2T xám hàng" at bounding box center [562, 379] width 202 height 31
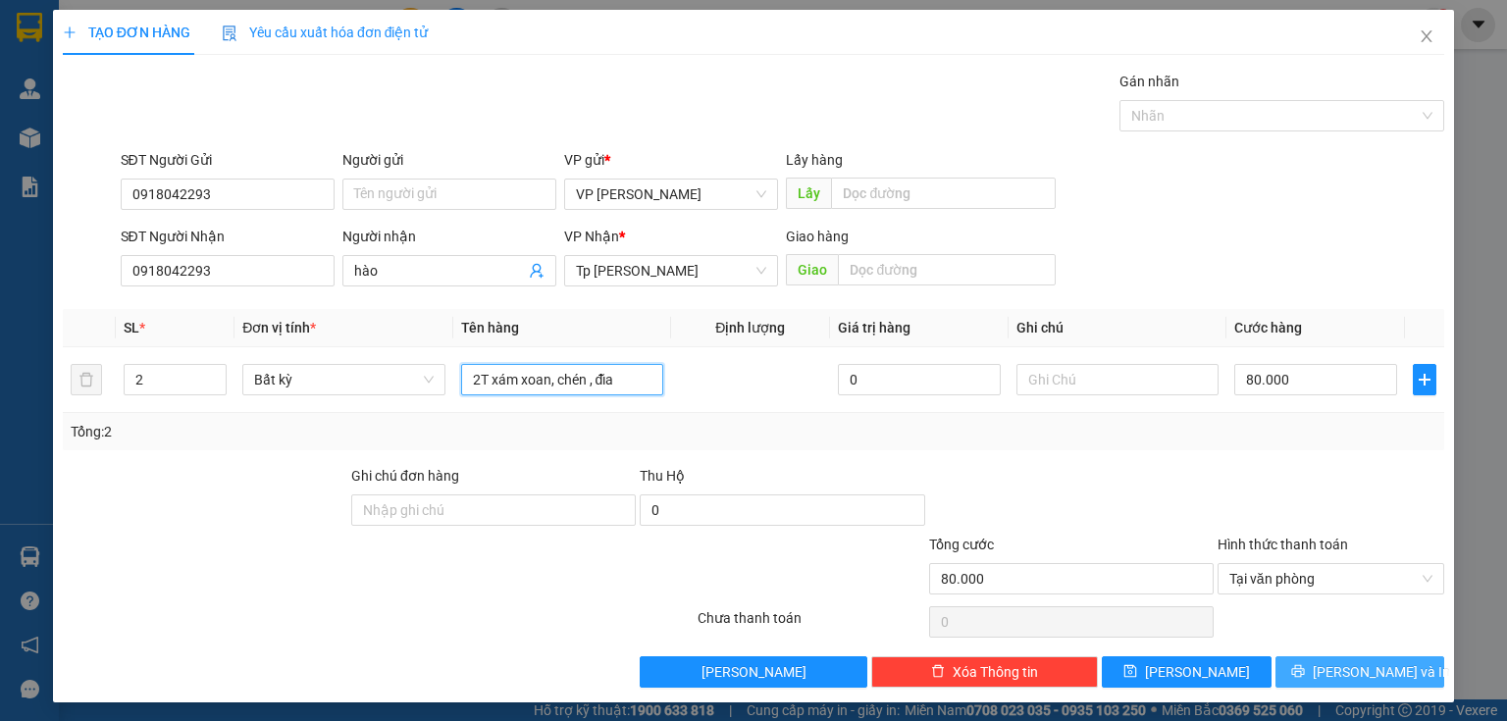
type input "2T xám xoan, chén , đĩa"
click at [1304, 675] on icon "printer" at bounding box center [1297, 671] width 13 height 13
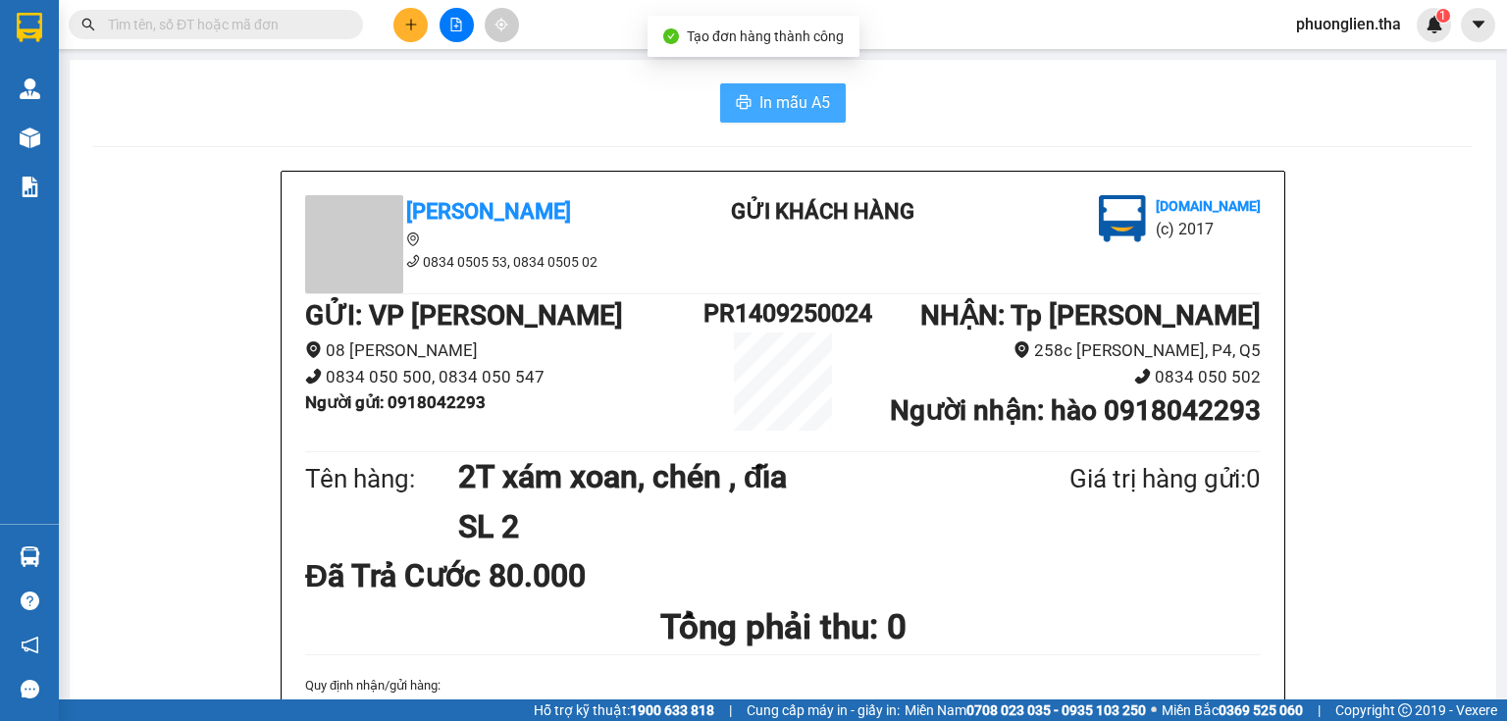
click at [797, 99] on span "In mẫu A5" at bounding box center [794, 102] width 71 height 25
click at [789, 100] on span "In mẫu A5" at bounding box center [794, 102] width 71 height 25
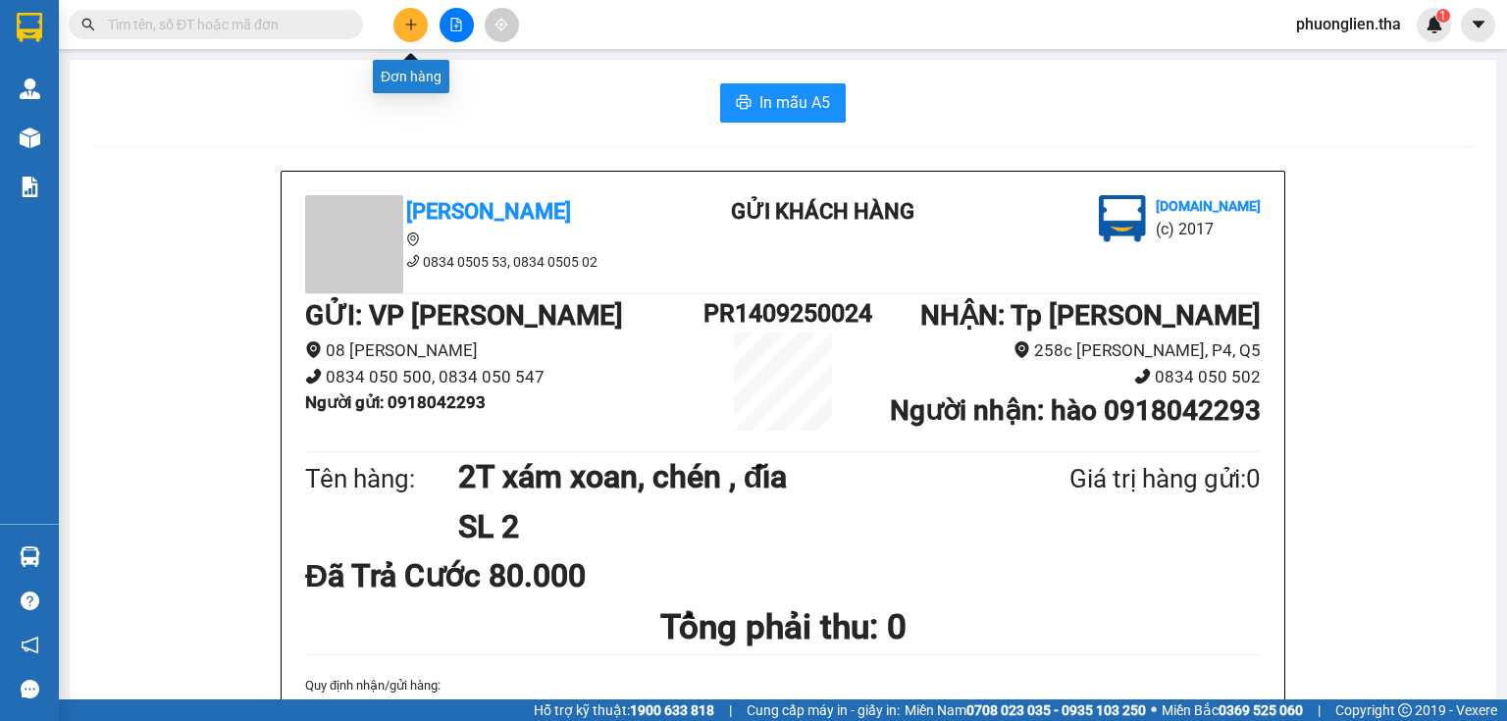
click at [414, 24] on icon "plus" at bounding box center [410, 24] width 11 height 1
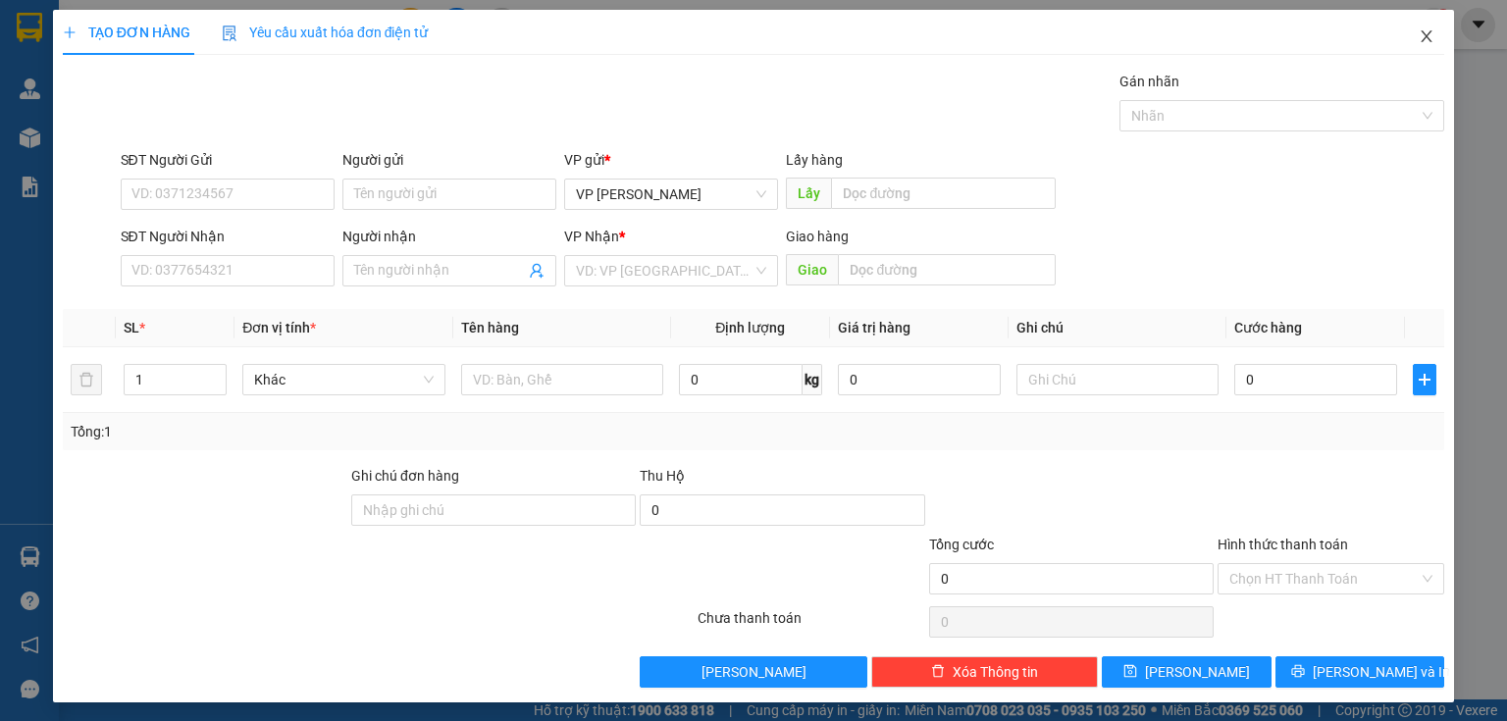
click at [1421, 35] on icon "close" at bounding box center [1427, 36] width 16 height 16
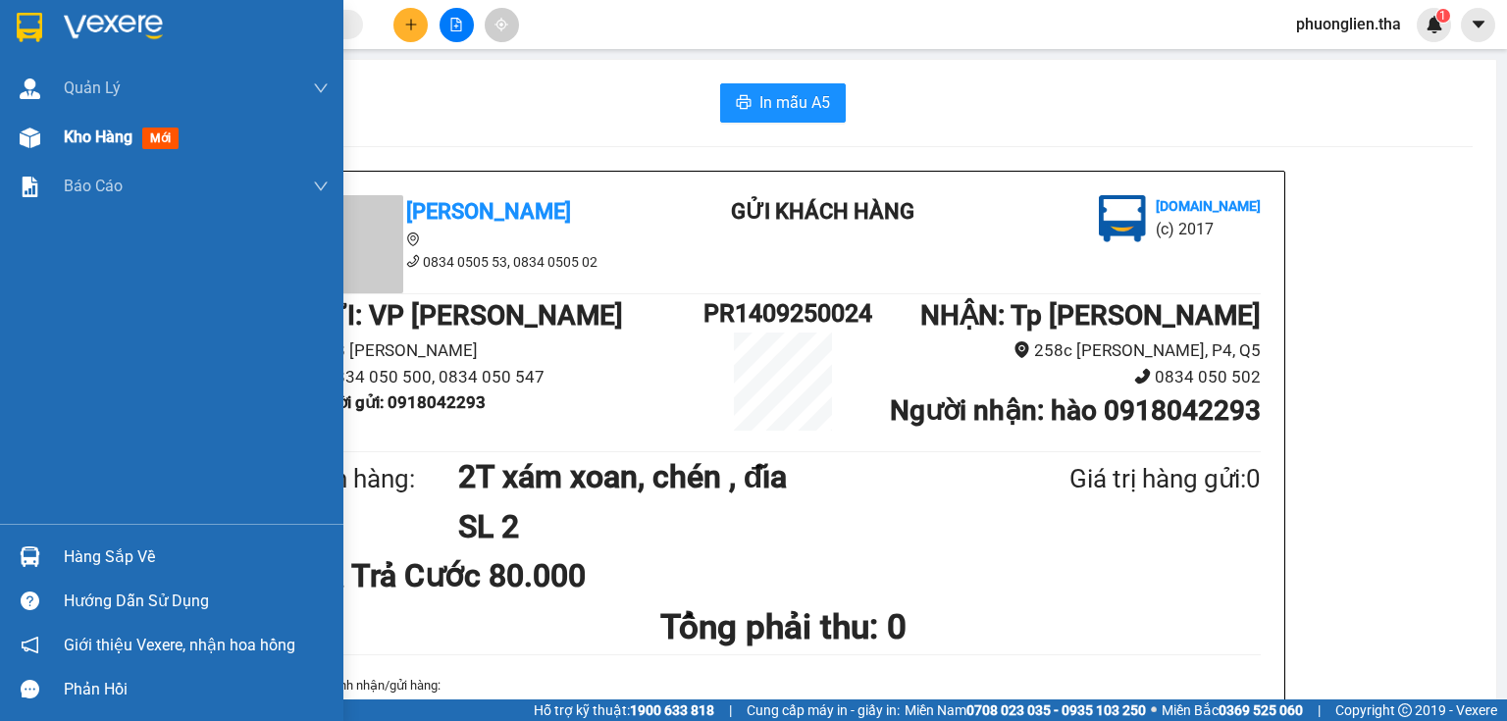
click at [59, 139] on div "Kho hàng mới" at bounding box center [171, 137] width 343 height 49
